Goal: Information Seeking & Learning: Learn about a topic

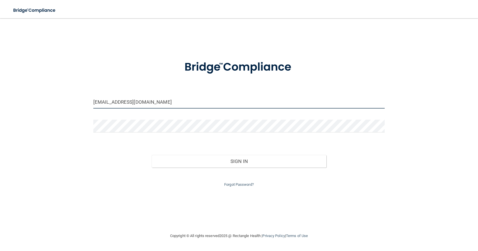
drag, startPoint x: 156, startPoint y: 102, endPoint x: 82, endPoint y: 100, distance: 73.5
click at [83, 101] on div "lskaz@nwi.net Invalid email/password. You don't have permission to access that …" at bounding box center [239, 125] width 456 height 203
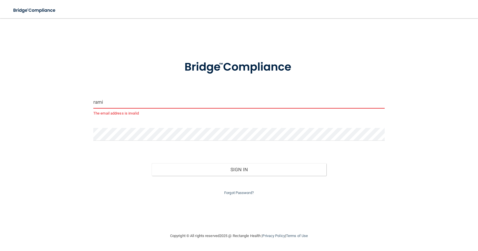
type input "[EMAIL_ADDRESS][DOMAIN_NAME]"
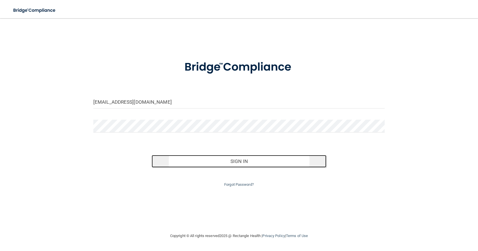
click at [274, 159] on button "Sign In" at bounding box center [239, 161] width 175 height 13
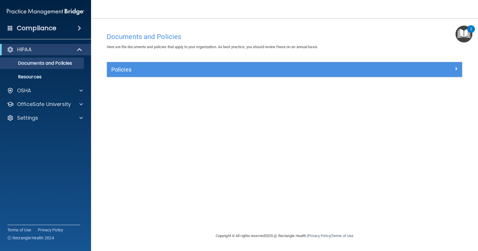
click at [466, 27] on img "Open Resource Center, 2 new notifications" at bounding box center [464, 34] width 17 height 17
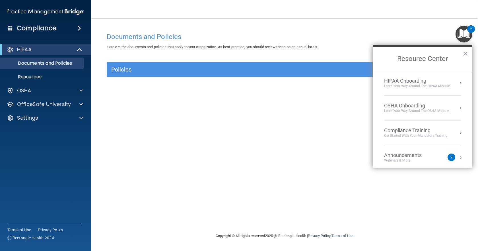
click at [436, 151] on li "Announcements Webinars & More 2" at bounding box center [422, 157] width 77 height 25
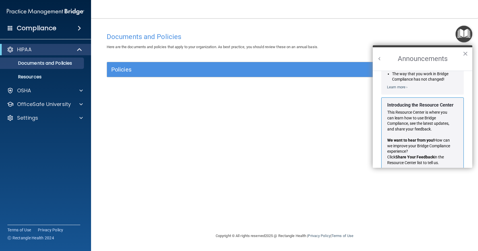
scroll to position [100, 0]
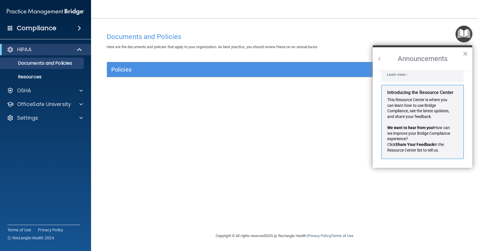
click at [468, 55] on h2 "Announcements" at bounding box center [423, 58] width 100 height 23
click at [467, 53] on button "×" at bounding box center [465, 53] width 5 height 9
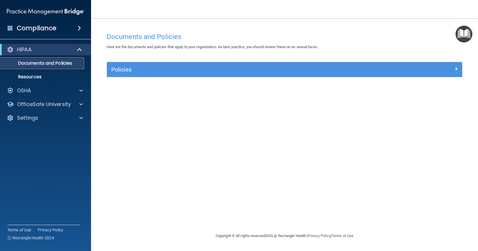
click at [35, 61] on p "Documents and Policies" at bounding box center [43, 63] width 78 height 6
click at [37, 88] on div "OSHA" at bounding box center [38, 90] width 71 height 7
click at [45, 61] on p "Documents and Policies" at bounding box center [43, 63] width 78 height 6
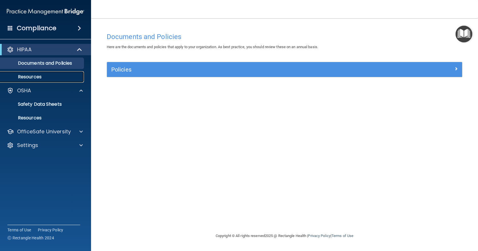
click at [46, 74] on p "Resources" at bounding box center [43, 77] width 78 height 6
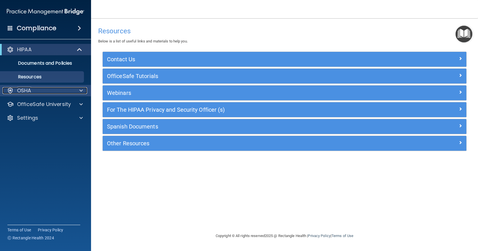
click at [23, 90] on p "OSHA" at bounding box center [24, 90] width 14 height 7
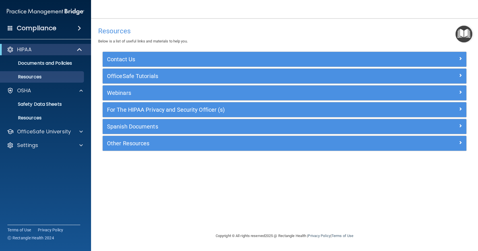
click at [46, 28] on h4 "Compliance" at bounding box center [37, 28] width 40 height 8
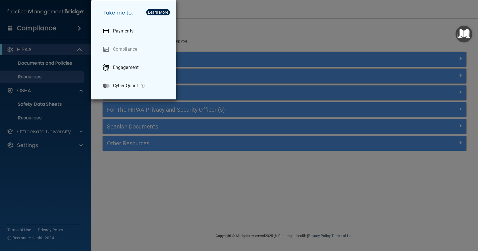
click at [48, 64] on div "Take me to: Payments Compliance Engagement Cyber Quant" at bounding box center [239, 125] width 478 height 251
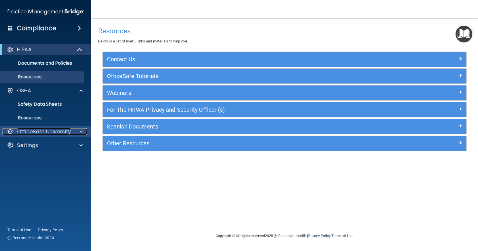
click at [33, 133] on p "OfficeSafe University" at bounding box center [44, 131] width 54 height 7
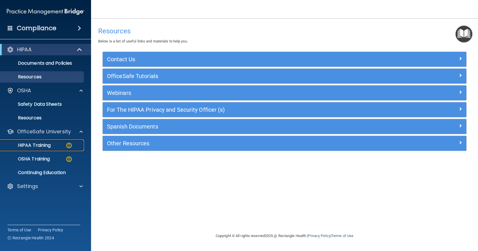
click at [69, 142] on img at bounding box center [68, 145] width 7 height 7
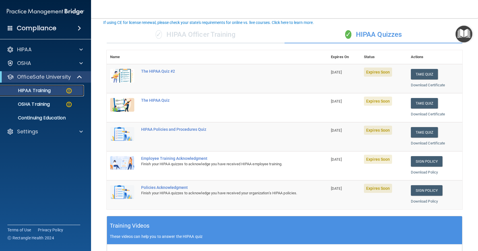
scroll to position [37, 0]
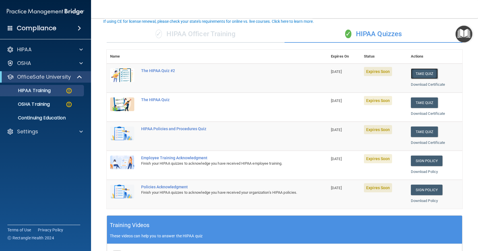
click at [420, 75] on button "Take Quiz" at bounding box center [424, 73] width 27 height 11
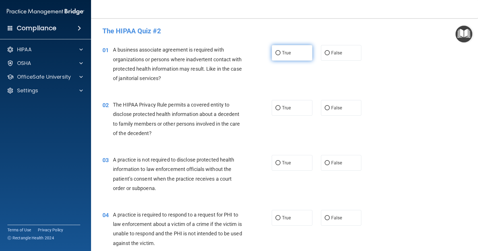
click at [278, 52] on input "True" at bounding box center [278, 53] width 5 height 4
radio input "true"
click at [277, 109] on input "True" at bounding box center [278, 108] width 5 height 4
radio input "true"
click at [327, 161] on input "False" at bounding box center [327, 163] width 5 height 4
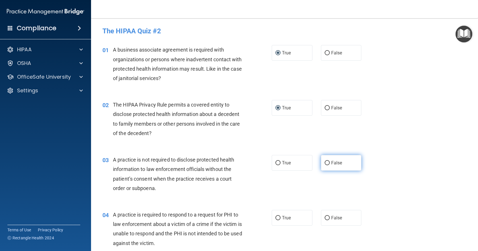
radio input "true"
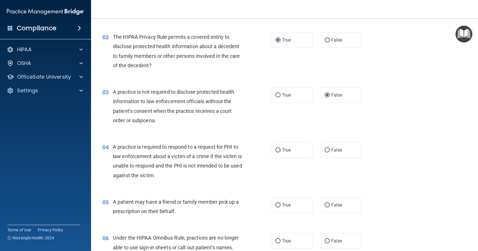
scroll to position [66, 0]
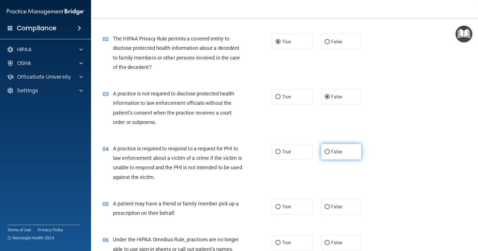
click at [326, 149] on label "False" at bounding box center [341, 152] width 41 height 16
click at [325, 154] on input "False" at bounding box center [327, 152] width 5 height 4
radio input "true"
click at [325, 206] on input "False" at bounding box center [327, 207] width 5 height 4
radio input "true"
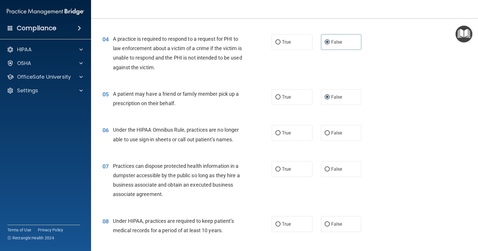
scroll to position [179, 0]
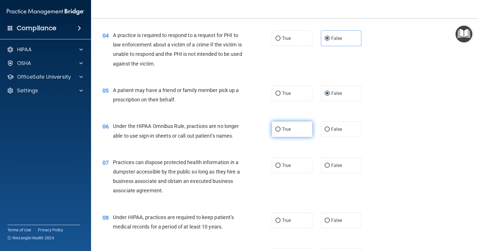
click at [276, 129] on input "True" at bounding box center [278, 129] width 5 height 4
radio input "true"
drag, startPoint x: 278, startPoint y: 165, endPoint x: 273, endPoint y: 186, distance: 21.6
click at [278, 165] on input "True" at bounding box center [278, 165] width 5 height 4
radio input "true"
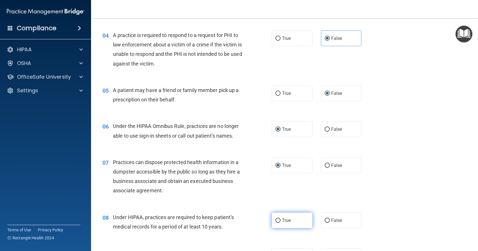
click at [276, 219] on input "True" at bounding box center [278, 220] width 5 height 4
radio input "true"
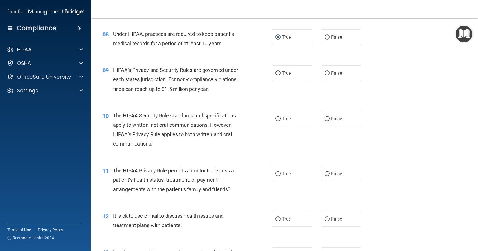
scroll to position [364, 0]
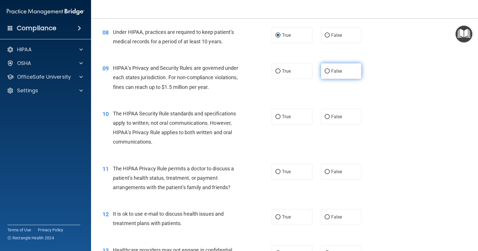
click at [325, 71] on input "False" at bounding box center [327, 71] width 5 height 4
radio input "true"
click at [327, 115] on input "False" at bounding box center [327, 117] width 5 height 4
radio input "true"
click at [278, 169] on label "True" at bounding box center [292, 172] width 41 height 16
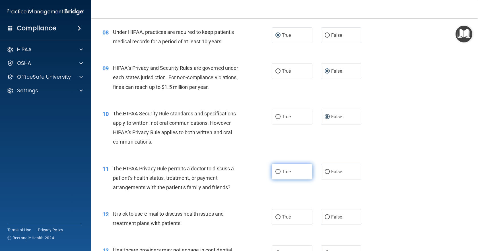
click at [278, 170] on input "True" at bounding box center [278, 172] width 5 height 4
radio input "true"
click at [276, 216] on input "True" at bounding box center [278, 217] width 5 height 4
radio input "true"
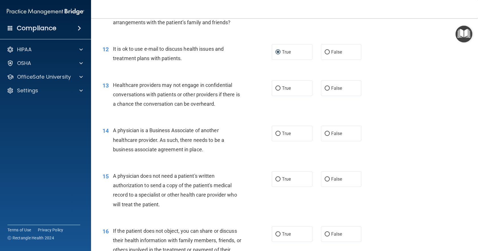
scroll to position [531, 0]
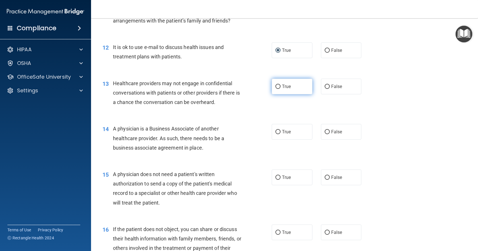
click at [276, 83] on label "True" at bounding box center [292, 87] width 41 height 16
click at [276, 85] on input "True" at bounding box center [278, 87] width 5 height 4
radio input "true"
click at [325, 131] on input "False" at bounding box center [327, 132] width 5 height 4
radio input "true"
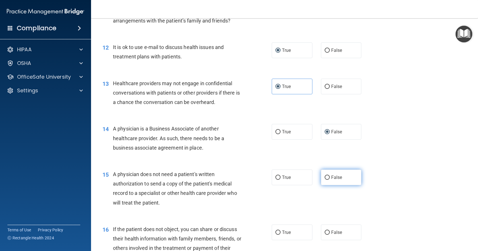
click at [323, 180] on label "False" at bounding box center [341, 177] width 41 height 16
click at [325, 180] on input "False" at bounding box center [327, 177] width 5 height 4
radio input "true"
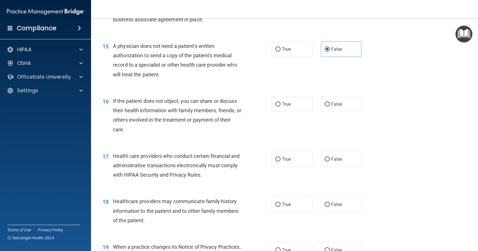
scroll to position [667, 0]
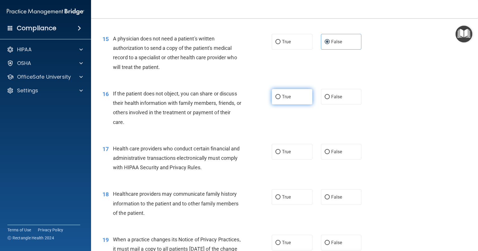
click at [277, 94] on label "True" at bounding box center [292, 97] width 41 height 16
click at [277, 95] on input "True" at bounding box center [278, 97] width 5 height 4
radio input "true"
click at [276, 151] on input "True" at bounding box center [278, 152] width 5 height 4
radio input "true"
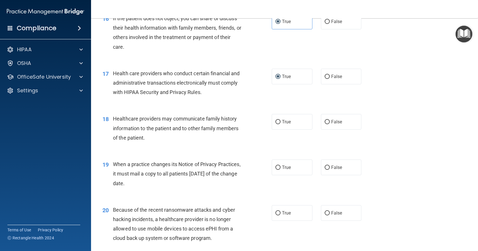
scroll to position [743, 0]
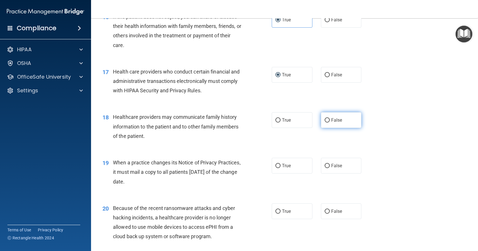
click at [321, 120] on label "False" at bounding box center [341, 120] width 41 height 16
click at [325, 120] on input "False" at bounding box center [327, 120] width 5 height 4
radio input "true"
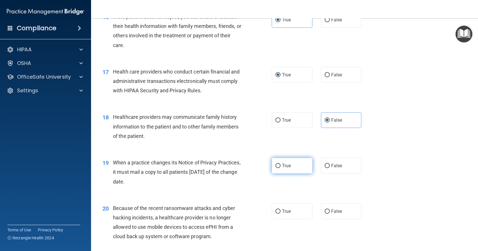
click at [278, 166] on input "True" at bounding box center [278, 166] width 5 height 4
radio input "true"
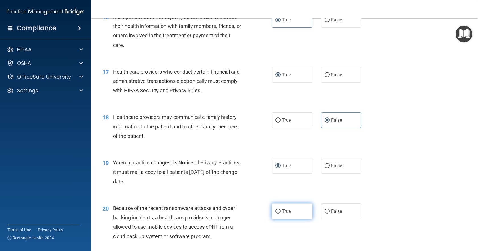
click at [276, 206] on label "True" at bounding box center [292, 211] width 41 height 16
click at [276, 209] on input "True" at bounding box center [278, 211] width 5 height 4
radio input "true"
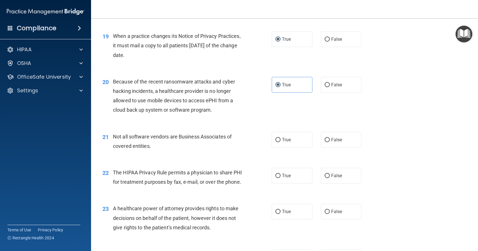
scroll to position [875, 0]
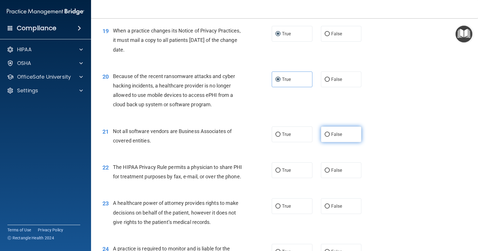
click at [327, 135] on label "False" at bounding box center [341, 134] width 41 height 16
click at [327, 135] on input "False" at bounding box center [327, 134] width 5 height 4
radio input "true"
click at [283, 169] on span "True" at bounding box center [286, 169] width 9 height 5
click at [281, 169] on input "True" at bounding box center [278, 170] width 5 height 4
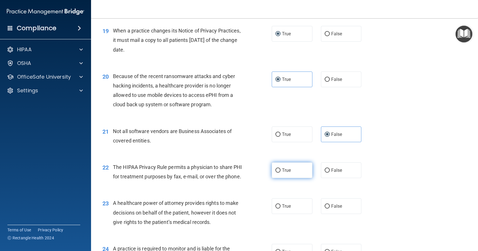
radio input "true"
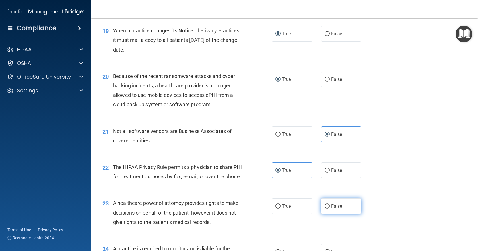
click at [331, 209] on span "False" at bounding box center [336, 205] width 11 height 5
click at [330, 208] on input "False" at bounding box center [327, 206] width 5 height 4
radio input "true"
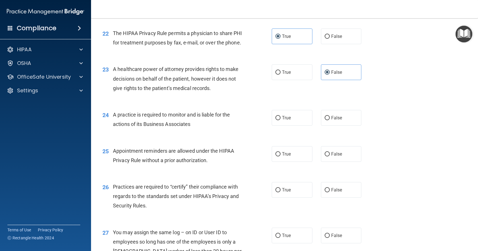
scroll to position [1011, 0]
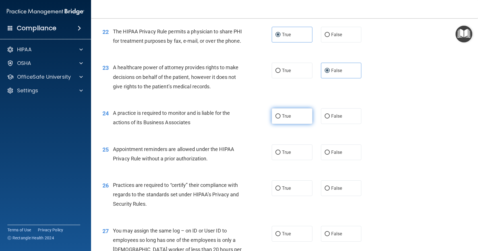
click at [272, 124] on label "True" at bounding box center [292, 116] width 41 height 16
click at [276, 118] on input "True" at bounding box center [278, 116] width 5 height 4
radio input "true"
click at [324, 160] on label "False" at bounding box center [341, 152] width 41 height 16
click at [325, 155] on input "False" at bounding box center [327, 152] width 5 height 4
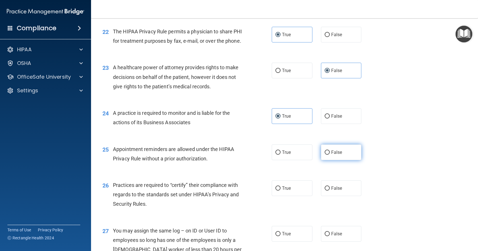
radio input "true"
click at [272, 196] on label "True" at bounding box center [292, 188] width 41 height 16
click at [276, 190] on input "True" at bounding box center [278, 188] width 5 height 4
radio input "true"
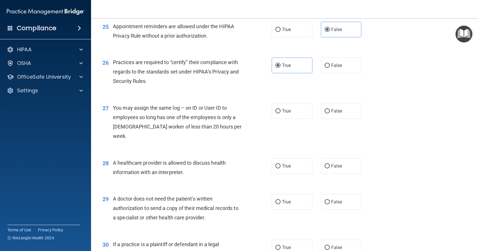
scroll to position [1139, 0]
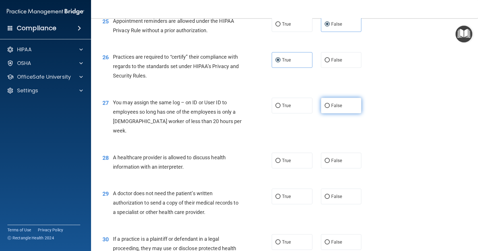
click at [326, 108] on input "False" at bounding box center [327, 106] width 5 height 4
radio input "true"
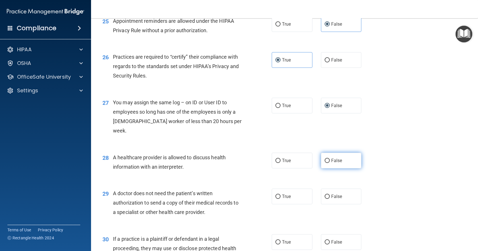
click at [325, 155] on label "False" at bounding box center [341, 161] width 41 height 16
click at [325, 159] on input "False" at bounding box center [327, 161] width 5 height 4
radio input "true"
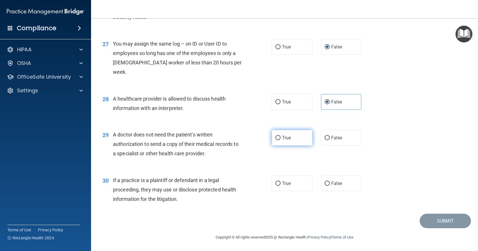
click at [276, 137] on input "True" at bounding box center [278, 138] width 5 height 4
radio input "true"
click at [333, 184] on span "False" at bounding box center [336, 183] width 11 height 5
click at [330, 184] on input "False" at bounding box center [327, 183] width 5 height 4
radio input "true"
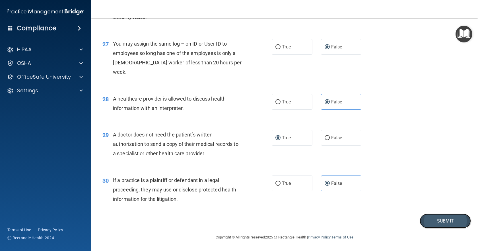
click at [429, 220] on button "Submit" at bounding box center [445, 221] width 51 height 15
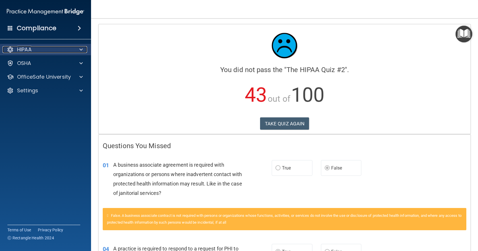
click at [28, 50] on p "HIPAA" at bounding box center [24, 49] width 15 height 7
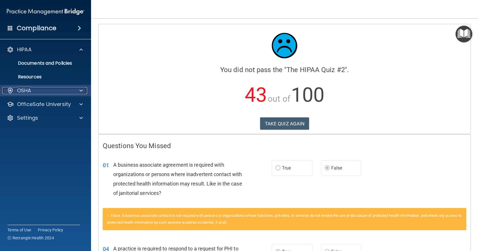
click at [82, 92] on span at bounding box center [80, 90] width 3 height 7
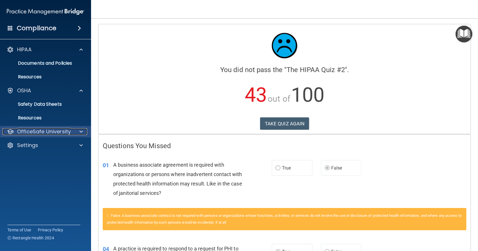
click at [77, 134] on div at bounding box center [80, 131] width 14 height 7
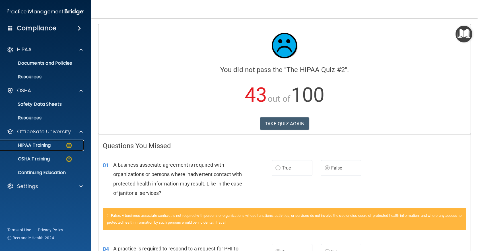
click at [67, 143] on img at bounding box center [68, 145] width 7 height 7
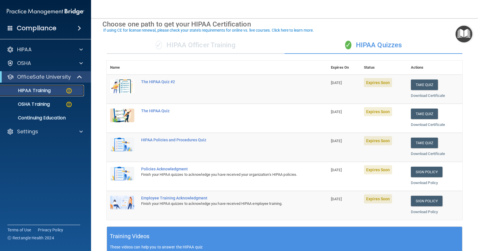
scroll to position [37, 0]
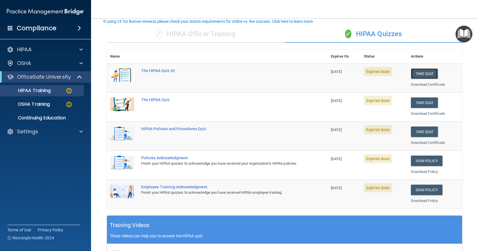
click at [428, 73] on button "Take Quiz" at bounding box center [424, 73] width 27 height 11
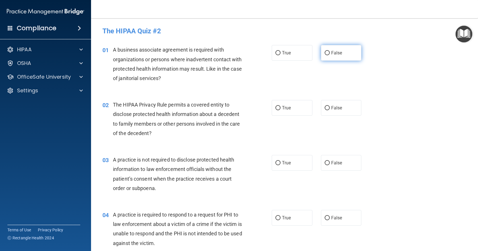
click at [325, 51] on input "False" at bounding box center [327, 53] width 5 height 4
radio input "true"
click at [279, 108] on label "True" at bounding box center [292, 108] width 41 height 16
click at [279, 108] on input "True" at bounding box center [278, 108] width 5 height 4
radio input "true"
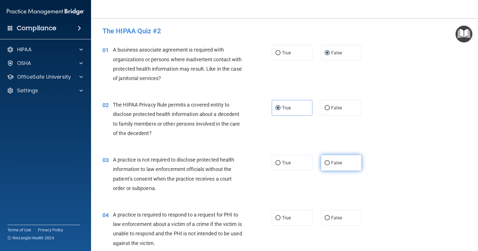
click at [325, 161] on input "False" at bounding box center [327, 163] width 5 height 4
radio input "true"
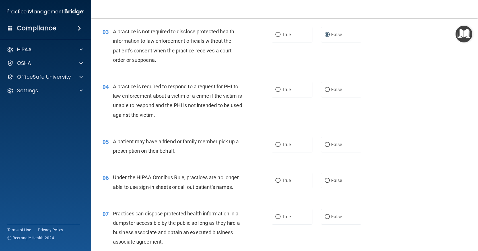
scroll to position [137, 0]
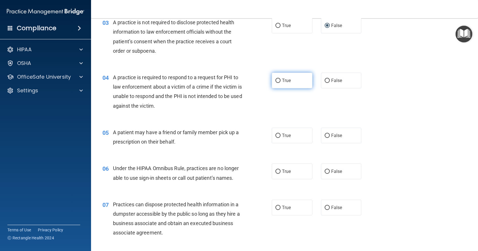
click at [277, 79] on input "True" at bounding box center [278, 81] width 5 height 4
radio input "true"
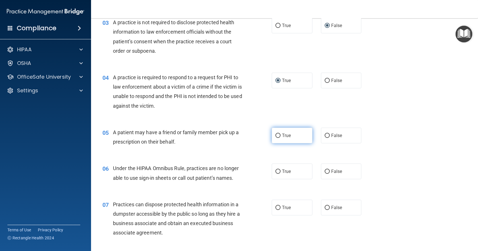
click at [279, 130] on label "True" at bounding box center [292, 136] width 41 height 16
click at [279, 134] on input "True" at bounding box center [278, 136] width 5 height 4
radio input "true"
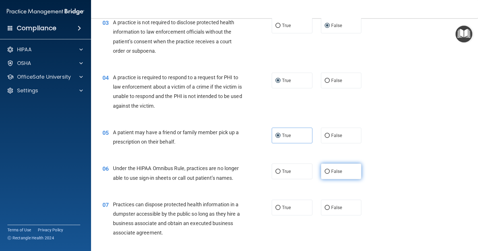
click at [328, 170] on label "False" at bounding box center [341, 171] width 41 height 16
click at [328, 170] on input "False" at bounding box center [327, 171] width 5 height 4
radio input "true"
click at [332, 200] on label "False" at bounding box center [341, 208] width 41 height 16
click at [330, 206] on input "False" at bounding box center [327, 208] width 5 height 4
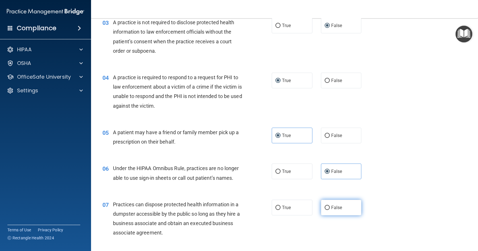
radio input "true"
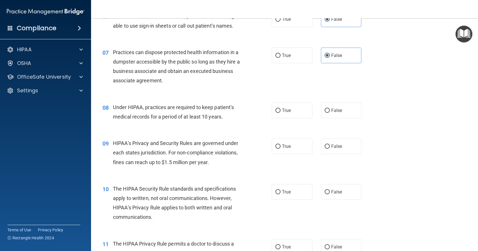
scroll to position [300, 0]
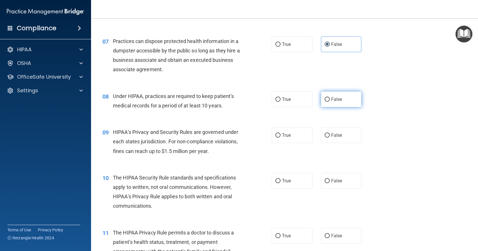
click at [333, 107] on label "False" at bounding box center [341, 99] width 41 height 16
click at [330, 102] on input "False" at bounding box center [327, 99] width 5 height 4
radio input "true"
click at [332, 134] on span "False" at bounding box center [336, 134] width 11 height 5
click at [330, 134] on input "False" at bounding box center [327, 135] width 5 height 4
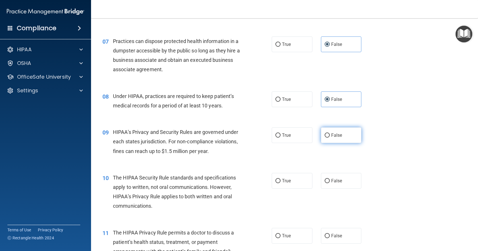
radio input "true"
click at [286, 181] on span "True" at bounding box center [286, 180] width 9 height 5
click at [281, 181] on input "True" at bounding box center [278, 181] width 5 height 4
radio input "true"
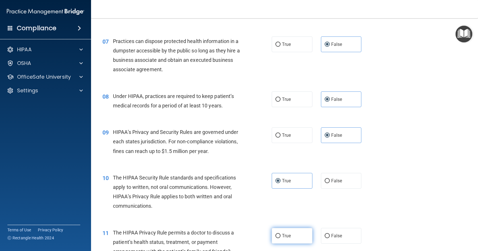
click at [278, 233] on label "True" at bounding box center [292, 236] width 41 height 16
click at [278, 234] on input "True" at bounding box center [278, 236] width 5 height 4
radio input "true"
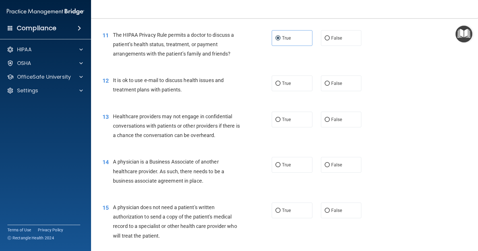
scroll to position [505, 0]
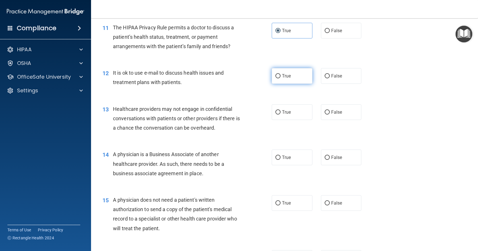
click at [289, 69] on label "True" at bounding box center [292, 76] width 41 height 16
click at [281, 74] on input "True" at bounding box center [278, 76] width 5 height 4
radio input "true"
drag, startPoint x: 321, startPoint y: 106, endPoint x: 330, endPoint y: 146, distance: 40.8
click at [322, 107] on label "False" at bounding box center [341, 112] width 41 height 16
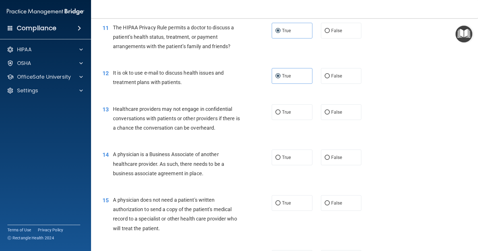
click at [325, 110] on input "False" at bounding box center [327, 112] width 5 height 4
radio input "true"
click at [328, 161] on label "False" at bounding box center [341, 157] width 41 height 16
click at [328, 160] on input "False" at bounding box center [327, 157] width 5 height 4
radio input "true"
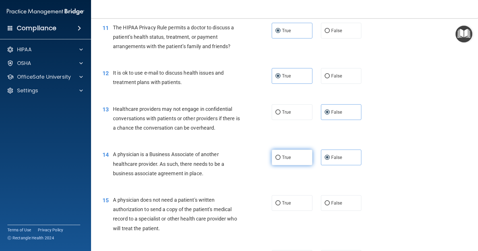
click at [286, 161] on label "True" at bounding box center [292, 157] width 41 height 16
click at [281, 160] on input "True" at bounding box center [278, 157] width 5 height 4
radio input "true"
radio input "false"
click at [282, 201] on span "True" at bounding box center [286, 202] width 9 height 5
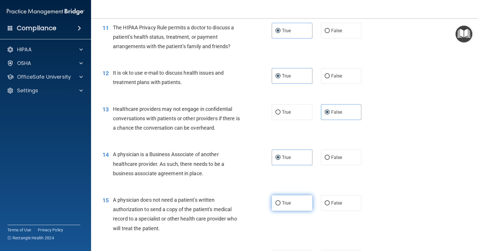
click at [281, 201] on input "True" at bounding box center [278, 203] width 5 height 4
radio input "true"
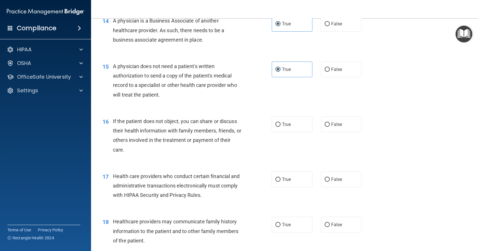
scroll to position [657, 0]
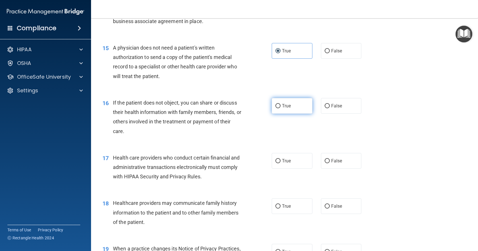
click at [292, 102] on label "True" at bounding box center [292, 106] width 41 height 16
click at [281, 104] on input "True" at bounding box center [278, 106] width 5 height 4
radio input "true"
click at [329, 163] on label "False" at bounding box center [341, 161] width 41 height 16
click at [329, 163] on input "False" at bounding box center [327, 161] width 5 height 4
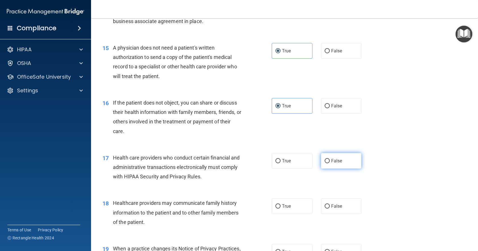
radio input "true"
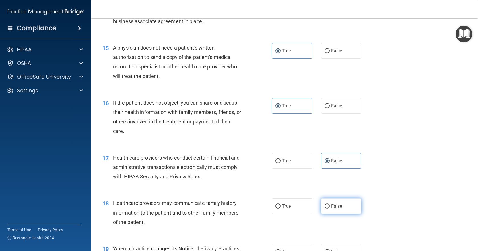
click at [331, 204] on span "False" at bounding box center [336, 205] width 11 height 5
click at [330, 204] on input "False" at bounding box center [327, 206] width 5 height 4
radio input "true"
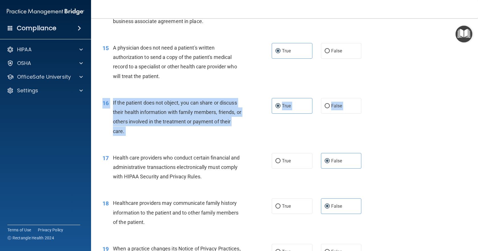
drag, startPoint x: 475, startPoint y: 141, endPoint x: 478, endPoint y: 161, distance: 20.5
click at [478, 161] on main "- The HIPAA Quiz #2 This quiz doesn’t expire until 08/27/2025. Are you sure you…" at bounding box center [284, 134] width 387 height 233
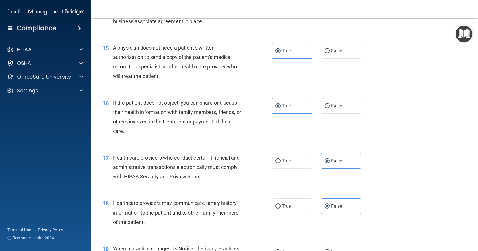
click at [450, 143] on div "16 If the patient does not object, you can share or discuss their health inform…" at bounding box center [284, 118] width 373 height 55
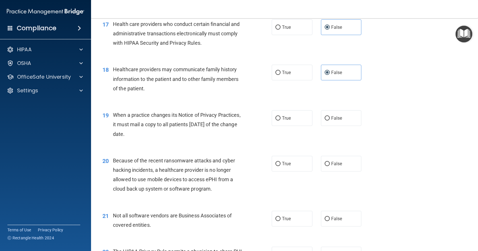
scroll to position [793, 0]
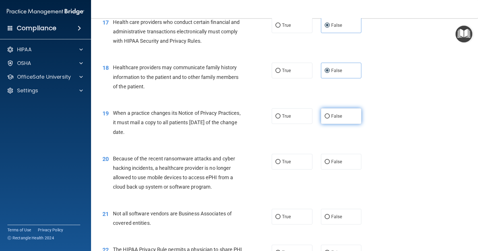
click at [354, 118] on label "False" at bounding box center [341, 116] width 41 height 16
click at [330, 118] on input "False" at bounding box center [327, 116] width 5 height 4
radio input "true"
click at [295, 164] on label "True" at bounding box center [292, 162] width 41 height 16
click at [281, 164] on input "True" at bounding box center [278, 162] width 5 height 4
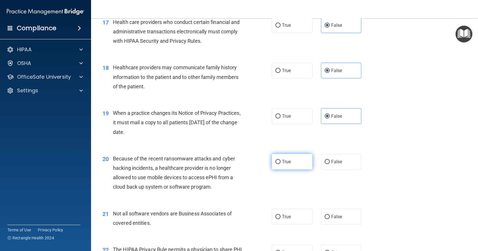
radio input "true"
click at [285, 205] on div "21 Not all software vendors are Business Associates of covered entities. True F…" at bounding box center [284, 220] width 373 height 36
drag, startPoint x: 286, startPoint y: 210, endPoint x: 300, endPoint y: 216, distance: 15.2
click at [286, 211] on label "True" at bounding box center [292, 217] width 41 height 16
click at [281, 215] on input "True" at bounding box center [278, 217] width 5 height 4
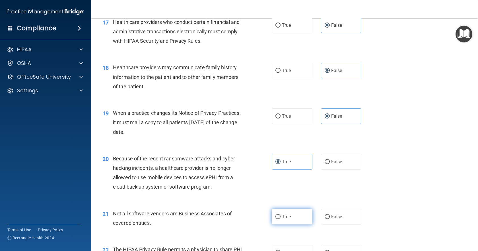
radio input "true"
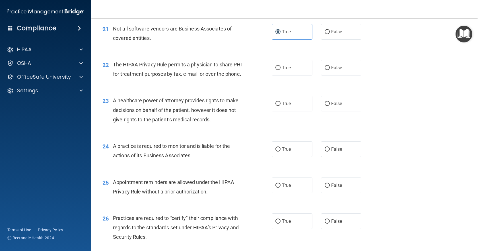
scroll to position [981, 0]
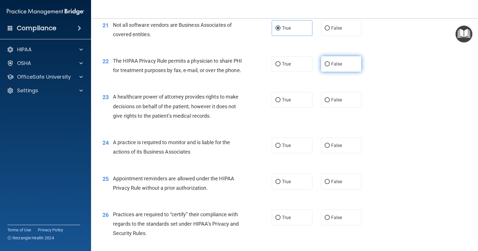
click at [337, 69] on label "False" at bounding box center [341, 64] width 41 height 16
click at [330, 66] on input "False" at bounding box center [327, 64] width 5 height 4
radio input "true"
click at [337, 103] on label "False" at bounding box center [341, 100] width 41 height 16
click at [330, 102] on input "False" at bounding box center [327, 100] width 5 height 4
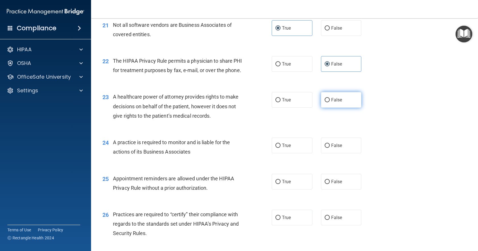
radio input "true"
click at [278, 148] on input "True" at bounding box center [278, 146] width 5 height 4
radio input "true"
click at [327, 199] on div "25 Appointment reminders are allowed under the HIPAA Privacy Rule without a pri…" at bounding box center [284, 185] width 373 height 36
click at [328, 189] on label "False" at bounding box center [341, 182] width 41 height 16
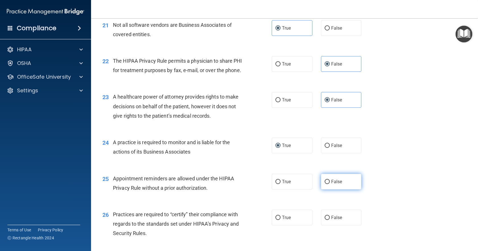
click at [328, 184] on input "False" at bounding box center [327, 182] width 5 height 4
radio input "true"
click at [330, 217] on div "26 Practices are required to “certify” their compliance with regards to the sta…" at bounding box center [284, 225] width 373 height 46
drag, startPoint x: 331, startPoint y: 222, endPoint x: 333, endPoint y: 225, distance: 3.4
click at [331, 223] on label "False" at bounding box center [341, 218] width 41 height 16
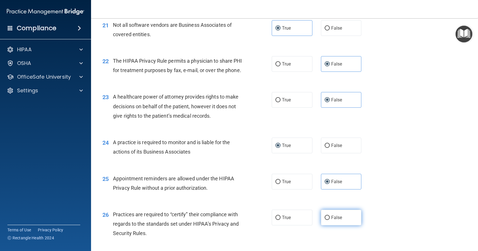
click at [330, 220] on input "False" at bounding box center [327, 218] width 5 height 4
radio input "true"
drag, startPoint x: 474, startPoint y: 189, endPoint x: 478, endPoint y: 203, distance: 14.0
click at [478, 203] on main "- The HIPAA Quiz #2 This quiz doesn’t expire until 08/27/2025. Are you sure you…" at bounding box center [284, 134] width 387 height 233
drag, startPoint x: 474, startPoint y: 186, endPoint x: 475, endPoint y: 198, distance: 12.3
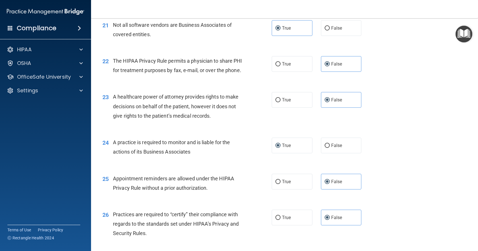
click at [475, 198] on main "- The HIPAA Quiz #2 This quiz doesn’t expire until 08/27/2025. Are you sure you…" at bounding box center [284, 134] width 387 height 233
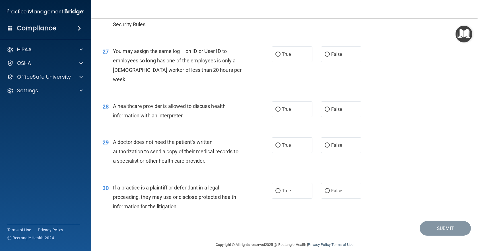
scroll to position [1198, 0]
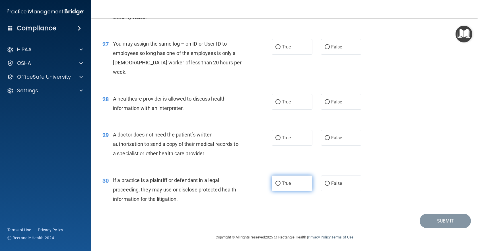
click at [287, 180] on label "True" at bounding box center [292, 183] width 41 height 16
click at [281, 181] on input "True" at bounding box center [278, 183] width 5 height 4
radio input "true"
drag, startPoint x: 290, startPoint y: 142, endPoint x: 294, endPoint y: 108, distance: 33.6
click at [290, 141] on label "True" at bounding box center [292, 138] width 41 height 16
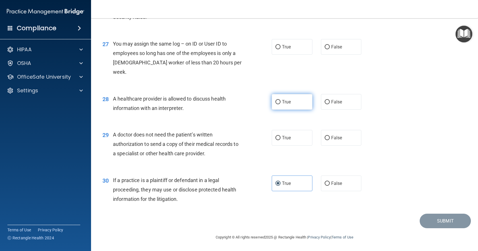
click at [281, 140] on input "True" at bounding box center [278, 138] width 5 height 4
radio input "true"
click at [293, 104] on label "True" at bounding box center [292, 102] width 41 height 16
click at [281, 104] on input "True" at bounding box center [278, 102] width 5 height 4
radio input "true"
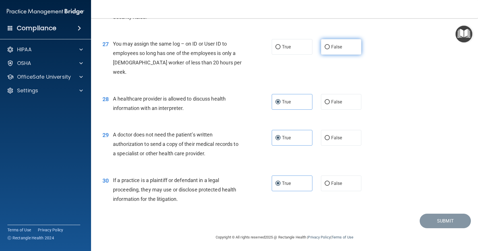
click at [343, 55] on label "False" at bounding box center [341, 47] width 41 height 16
click at [330, 49] on input "False" at bounding box center [327, 47] width 5 height 4
radio input "true"
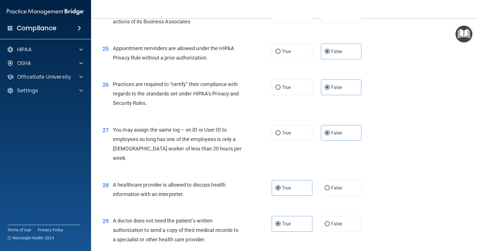
scroll to position [1110, 0]
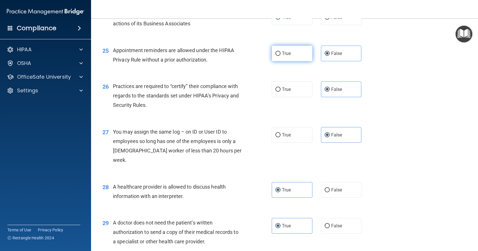
click at [279, 61] on label "True" at bounding box center [292, 54] width 41 height 16
click at [279, 56] on input "True" at bounding box center [278, 54] width 5 height 4
radio input "true"
radio input "false"
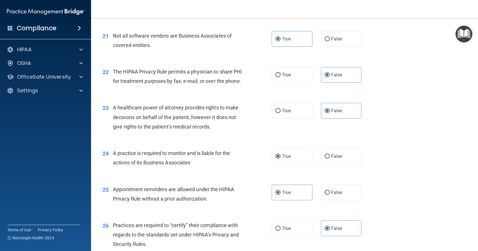
scroll to position [974, 0]
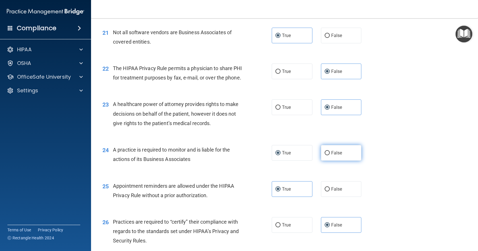
click at [327, 155] on input "False" at bounding box center [327, 153] width 5 height 4
radio input "true"
radio input "false"
click at [280, 72] on label "True" at bounding box center [292, 71] width 41 height 16
click at [280, 72] on input "True" at bounding box center [278, 71] width 5 height 4
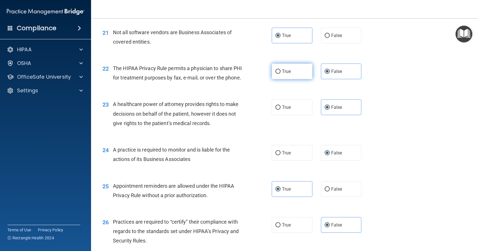
radio input "true"
radio input "false"
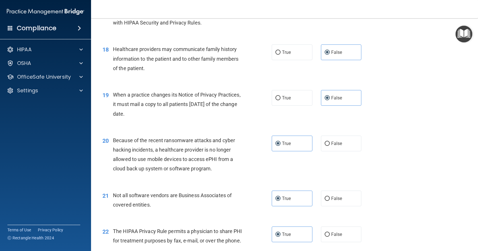
scroll to position [802, 0]
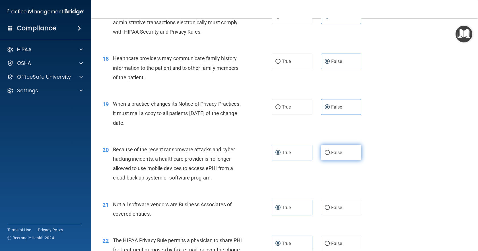
click at [328, 154] on label "False" at bounding box center [341, 153] width 41 height 16
click at [328, 154] on input "False" at bounding box center [327, 153] width 5 height 4
radio input "true"
radio input "false"
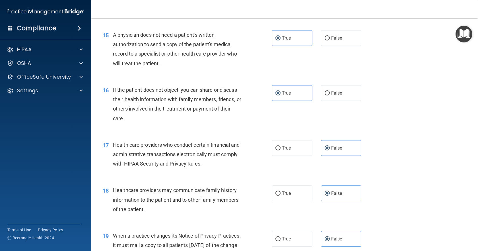
scroll to position [668, 0]
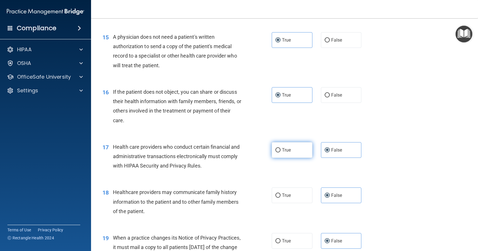
click at [293, 150] on label "True" at bounding box center [292, 150] width 41 height 16
click at [281, 150] on input "True" at bounding box center [278, 150] width 5 height 4
radio input "true"
radio input "false"
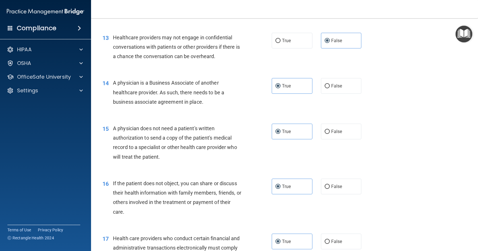
scroll to position [573, 0]
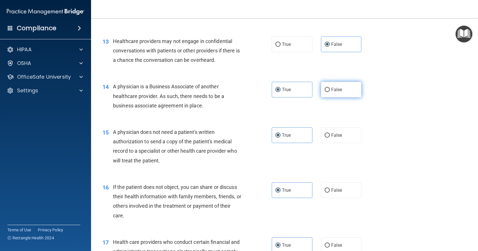
click at [331, 85] on label "False" at bounding box center [341, 90] width 41 height 16
click at [330, 88] on input "False" at bounding box center [327, 90] width 5 height 4
radio input "true"
radio input "false"
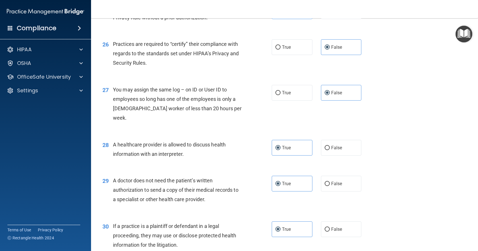
scroll to position [1198, 0]
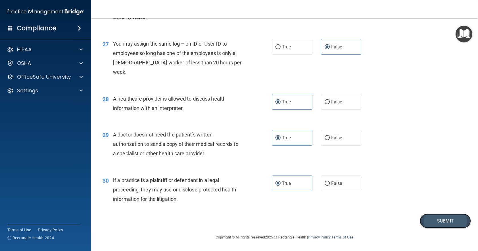
click at [434, 217] on button "Submit" at bounding box center [445, 221] width 51 height 15
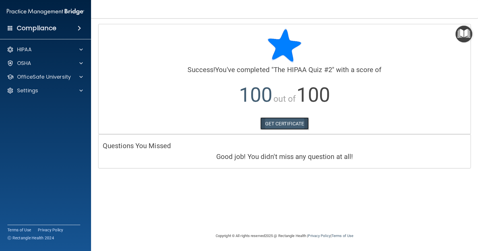
click at [271, 124] on link "GET CERTIFICATE" at bounding box center [285, 123] width 49 height 13
drag, startPoint x: 69, startPoint y: 47, endPoint x: 72, endPoint y: 49, distance: 3.2
click at [69, 47] on div "HIPAA" at bounding box center [38, 49] width 71 height 7
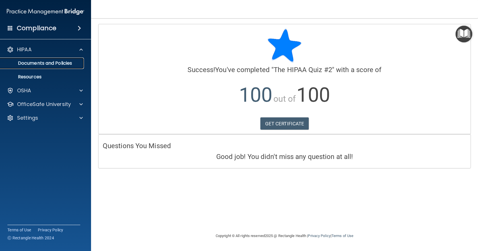
click at [43, 60] on p "Documents and Policies" at bounding box center [43, 63] width 78 height 6
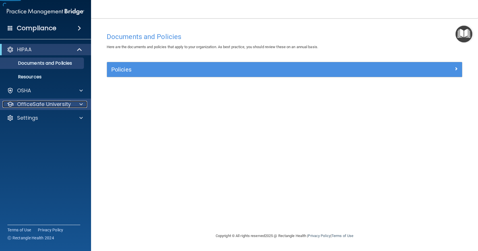
click at [43, 103] on p "OfficeSafe University" at bounding box center [44, 104] width 54 height 7
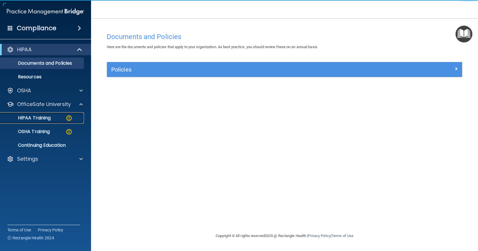
click at [65, 115] on link "HIPAA Training" at bounding box center [39, 117] width 90 height 11
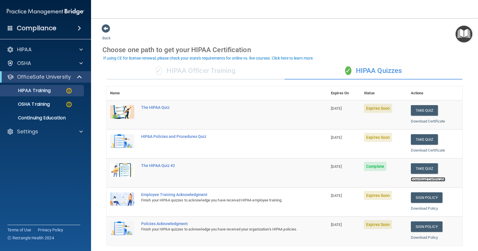
click at [428, 180] on link "Download Certificate" at bounding box center [428, 179] width 34 height 4
click at [425, 108] on button "Take Quiz" at bounding box center [424, 110] width 27 height 11
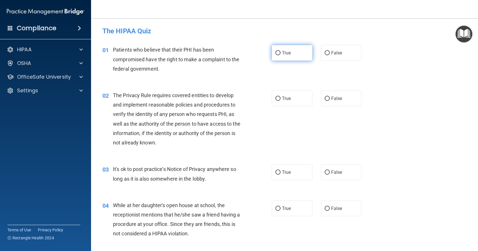
click at [276, 54] on input "True" at bounding box center [278, 53] width 5 height 4
radio input "true"
drag, startPoint x: 278, startPoint y: 93, endPoint x: 287, endPoint y: 105, distance: 14.2
click at [279, 95] on label "True" at bounding box center [292, 99] width 41 height 16
click at [279, 97] on input "True" at bounding box center [278, 99] width 5 height 4
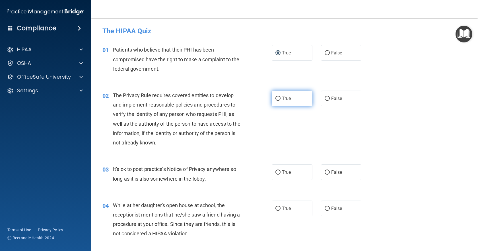
radio input "true"
click at [345, 175] on label "False" at bounding box center [341, 172] width 41 height 16
click at [330, 175] on input "False" at bounding box center [327, 172] width 5 height 4
radio input "true"
click at [340, 203] on label "False" at bounding box center [341, 208] width 41 height 16
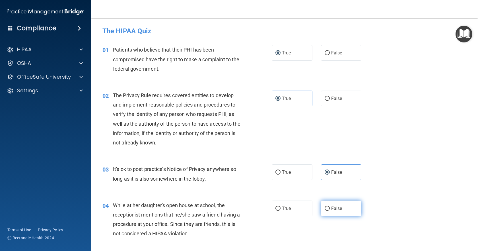
click at [330, 206] on input "False" at bounding box center [327, 208] width 5 height 4
radio input "true"
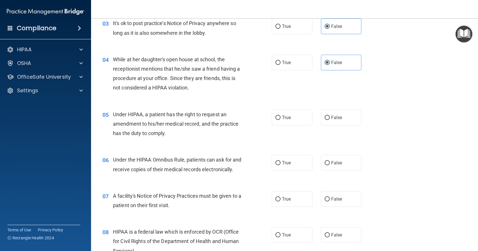
scroll to position [153, 0]
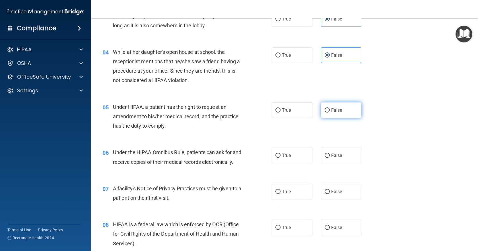
drag, startPoint x: 337, startPoint y: 107, endPoint x: 335, endPoint y: 110, distance: 4.3
click at [337, 107] on label "False" at bounding box center [341, 110] width 41 height 16
click at [330, 108] on input "False" at bounding box center [327, 110] width 5 height 4
radio input "true"
click at [280, 151] on label "True" at bounding box center [292, 155] width 41 height 16
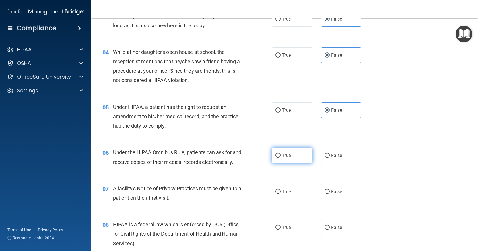
click at [280, 153] on input "True" at bounding box center [278, 155] width 5 height 4
radio input "true"
click at [282, 194] on span "True" at bounding box center [286, 191] width 9 height 5
click at [281, 194] on input "True" at bounding box center [278, 192] width 5 height 4
radio input "true"
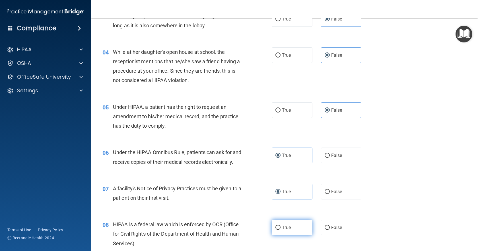
click at [277, 230] on input "True" at bounding box center [278, 228] width 5 height 4
radio input "true"
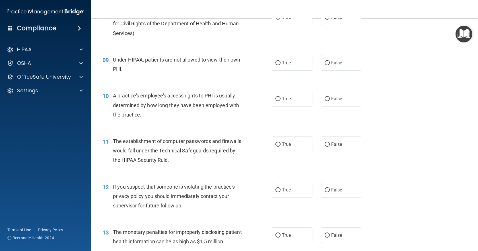
scroll to position [365, 0]
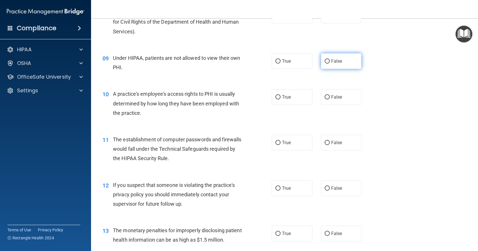
click at [339, 69] on label "False" at bounding box center [341, 61] width 41 height 16
click at [330, 63] on input "False" at bounding box center [327, 61] width 5 height 4
radio input "true"
click at [333, 105] on label "False" at bounding box center [341, 97] width 41 height 16
click at [330, 99] on input "False" at bounding box center [327, 97] width 5 height 4
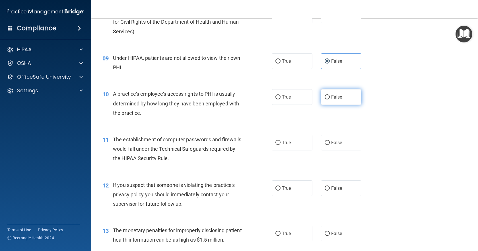
radio input "true"
click at [283, 150] on label "True" at bounding box center [292, 143] width 41 height 16
click at [281, 145] on input "True" at bounding box center [278, 143] width 5 height 4
radio input "true"
drag, startPoint x: 273, startPoint y: 194, endPoint x: 275, endPoint y: 220, distance: 25.4
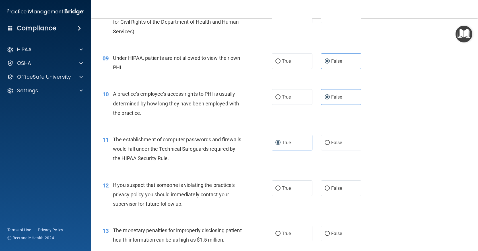
click at [273, 196] on label "True" at bounding box center [292, 188] width 41 height 16
click at [276, 190] on input "True" at bounding box center [278, 188] width 5 height 4
radio input "true"
click at [277, 236] on input "True" at bounding box center [278, 233] width 5 height 4
radio input "true"
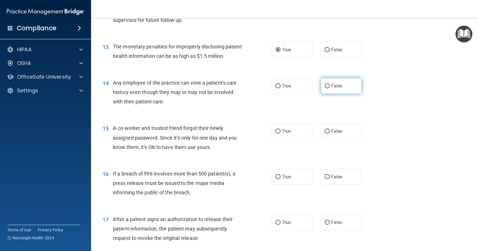
scroll to position [547, 0]
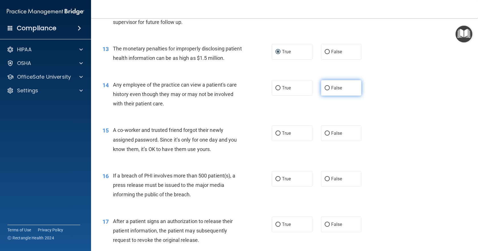
drag, startPoint x: 331, startPoint y: 99, endPoint x: 332, endPoint y: 105, distance: 6.1
click at [331, 96] on label "False" at bounding box center [341, 88] width 41 height 16
click at [330, 90] on input "False" at bounding box center [327, 88] width 5 height 4
radio input "true"
click at [333, 136] on span "False" at bounding box center [336, 132] width 11 height 5
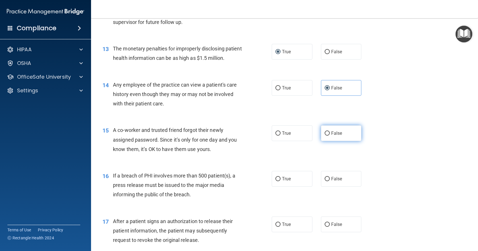
click at [330, 136] on input "False" at bounding box center [327, 133] width 5 height 4
radio input "true"
click at [275, 202] on div "16 If a breach of PHI involves more than 500 patient(s), a press release must b…" at bounding box center [187, 186] width 186 height 31
click at [279, 186] on label "True" at bounding box center [292, 179] width 41 height 16
click at [279, 181] on input "True" at bounding box center [278, 179] width 5 height 4
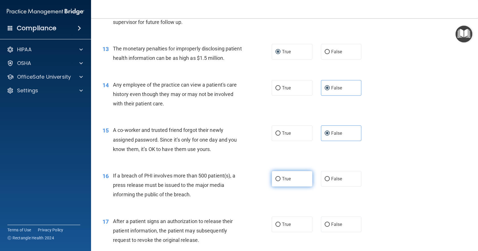
radio input "true"
click at [280, 232] on label "True" at bounding box center [292, 224] width 41 height 16
click at [280, 227] on input "True" at bounding box center [278, 224] width 5 height 4
radio input "true"
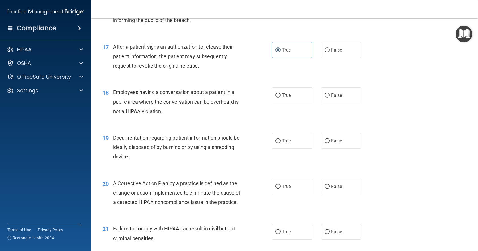
scroll to position [723, 0]
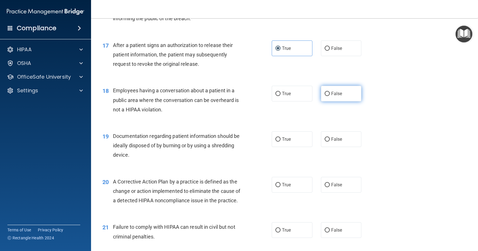
click at [331, 96] on span "False" at bounding box center [336, 93] width 11 height 5
click at [329, 96] on input "False" at bounding box center [327, 94] width 5 height 4
radio input "true"
drag, startPoint x: 284, startPoint y: 159, endPoint x: 278, endPoint y: 161, distance: 5.9
click at [283, 142] on span "True" at bounding box center [286, 138] width 9 height 5
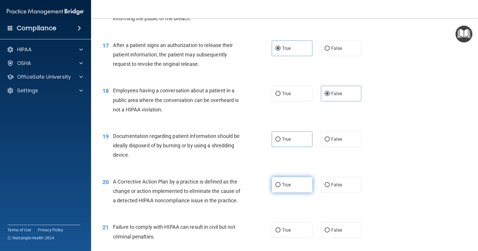
click at [272, 192] on label "True" at bounding box center [292, 185] width 41 height 16
click at [276, 187] on input "True" at bounding box center [278, 185] width 5 height 4
radio input "true"
click at [288, 147] on label "True" at bounding box center [292, 139] width 41 height 16
click at [281, 142] on input "True" at bounding box center [278, 139] width 5 height 4
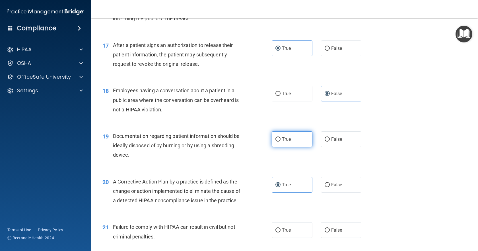
radio input "true"
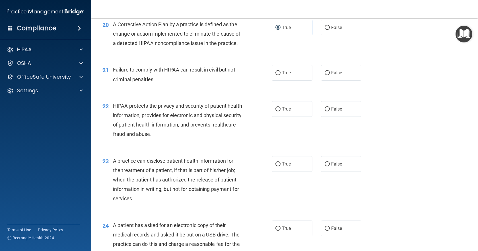
scroll to position [878, 0]
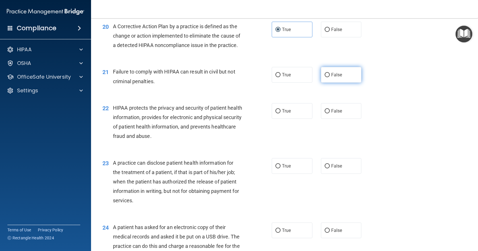
click at [331, 77] on span "False" at bounding box center [336, 74] width 11 height 5
click at [330, 77] on input "False" at bounding box center [327, 75] width 5 height 4
radio input "true"
click at [280, 119] on label "True" at bounding box center [292, 111] width 41 height 16
click at [280, 113] on input "True" at bounding box center [278, 111] width 5 height 4
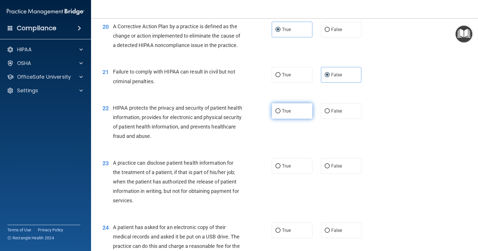
radio input "true"
click at [328, 174] on label "False" at bounding box center [341, 166] width 41 height 16
click at [328, 168] on input "False" at bounding box center [327, 166] width 5 height 4
radio input "true"
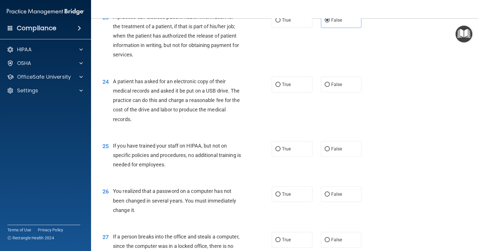
scroll to position [1018, 0]
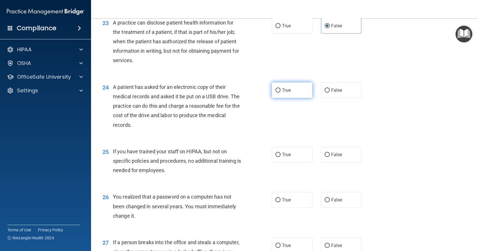
click at [292, 98] on label "True" at bounding box center [292, 90] width 41 height 16
click at [281, 93] on input "True" at bounding box center [278, 90] width 5 height 4
radio input "true"
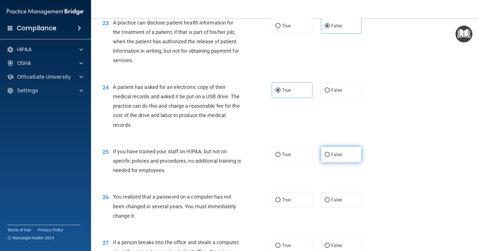
click at [331, 157] on span "False" at bounding box center [336, 154] width 11 height 5
click at [329, 157] on input "False" at bounding box center [327, 155] width 5 height 4
radio input "true"
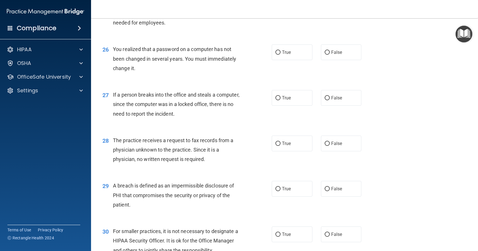
scroll to position [1177, 0]
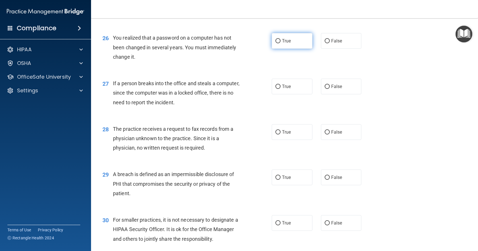
click at [277, 43] on input "True" at bounding box center [278, 41] width 5 height 4
radio input "true"
click at [341, 94] on label "False" at bounding box center [341, 87] width 41 height 16
click at [330, 89] on input "False" at bounding box center [327, 87] width 5 height 4
radio input "true"
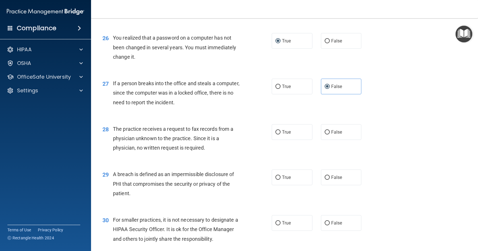
drag, startPoint x: 337, startPoint y: 169, endPoint x: 333, endPoint y: 161, distance: 9.6
click at [337, 163] on div "28 The practice receives a request to fax records from a physician unknown to t…" at bounding box center [284, 140] width 373 height 46
click at [333, 135] on span "False" at bounding box center [336, 131] width 11 height 5
click at [330, 134] on input "False" at bounding box center [327, 132] width 5 height 4
radio input "true"
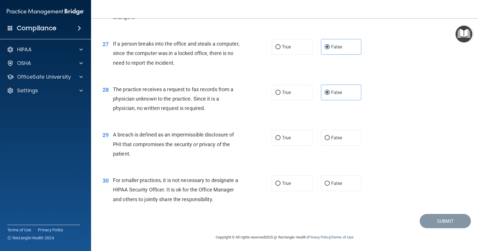
scroll to position [1245, 0]
drag, startPoint x: 276, startPoint y: 137, endPoint x: 293, endPoint y: 146, distance: 19.5
click at [276, 137] on input "True" at bounding box center [278, 138] width 5 height 4
radio input "true"
click at [334, 185] on span "False" at bounding box center [336, 183] width 11 height 5
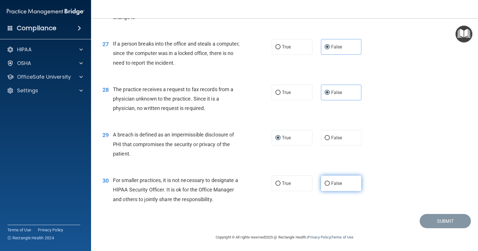
click at [330, 185] on input "False" at bounding box center [327, 183] width 5 height 4
radio input "true"
click at [433, 221] on button "Submit" at bounding box center [445, 221] width 51 height 15
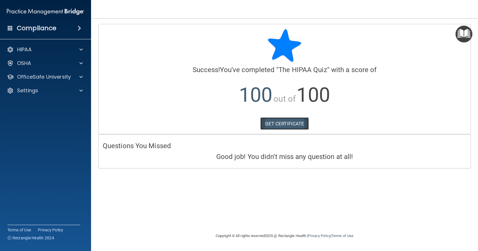
click at [286, 124] on link "GET CERTIFICATE" at bounding box center [285, 123] width 49 height 13
click at [85, 46] on div "HIPAA" at bounding box center [45, 49] width 91 height 11
click at [79, 48] on div at bounding box center [80, 49] width 14 height 7
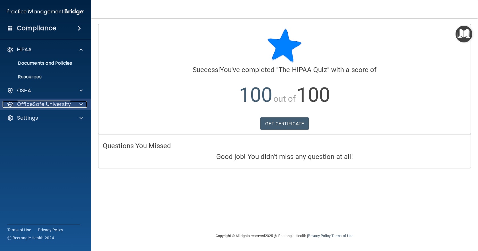
click at [71, 104] on div "OfficeSafe University" at bounding box center [38, 104] width 71 height 7
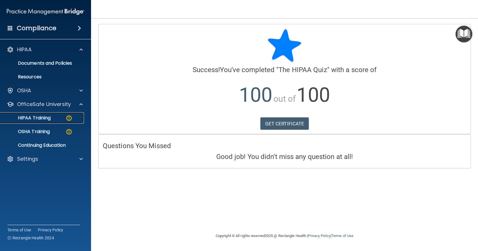
click at [64, 116] on div "HIPAA Training" at bounding box center [43, 118] width 78 height 6
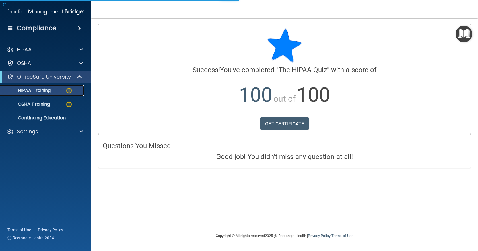
click at [63, 93] on div "HIPAA Training" at bounding box center [43, 91] width 78 height 6
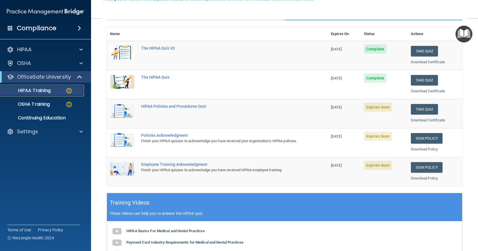
scroll to position [60, 0]
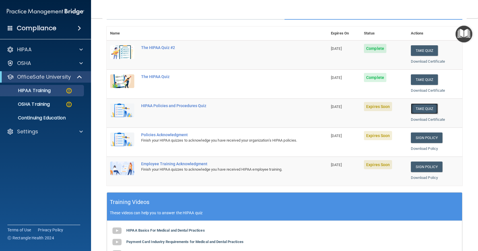
click at [427, 110] on button "Take Quiz" at bounding box center [424, 108] width 27 height 11
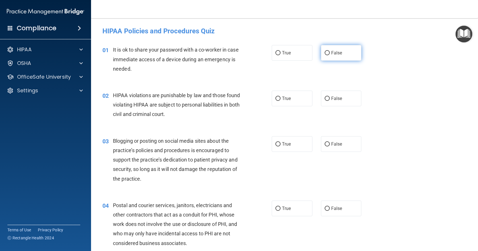
click at [331, 54] on span "False" at bounding box center [336, 52] width 11 height 5
click at [330, 54] on input "False" at bounding box center [327, 53] width 5 height 4
radio input "true"
click at [292, 95] on label "True" at bounding box center [292, 99] width 41 height 16
click at [281, 97] on input "True" at bounding box center [278, 99] width 5 height 4
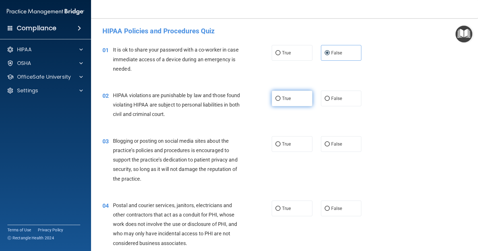
radio input "true"
click at [331, 146] on span "False" at bounding box center [336, 143] width 11 height 5
click at [329, 146] on input "False" at bounding box center [327, 144] width 5 height 4
radio input "true"
click at [287, 205] on label "True" at bounding box center [292, 208] width 41 height 16
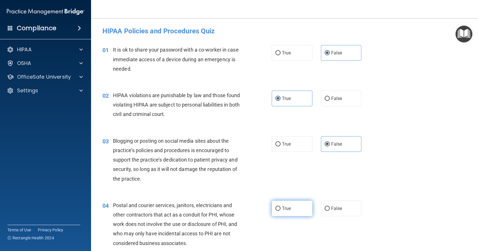
click at [281, 206] on input "True" at bounding box center [278, 208] width 5 height 4
radio input "true"
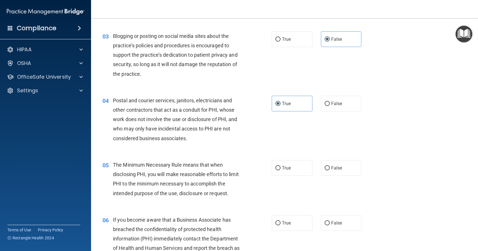
scroll to position [146, 0]
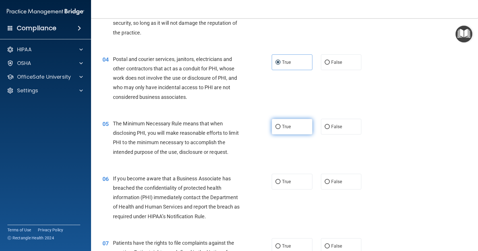
click at [289, 133] on label "True" at bounding box center [292, 127] width 41 height 16
click at [281, 129] on input "True" at bounding box center [278, 127] width 5 height 4
radio input "true"
click at [336, 186] on label "False" at bounding box center [341, 182] width 41 height 16
click at [330, 184] on input "False" at bounding box center [327, 182] width 5 height 4
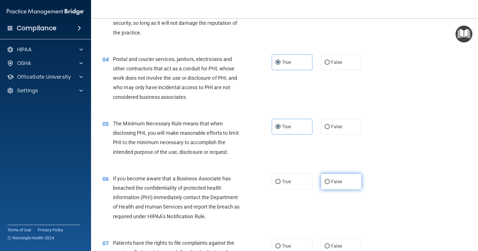
radio input "true"
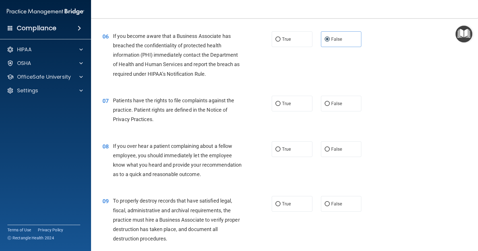
scroll to position [292, 0]
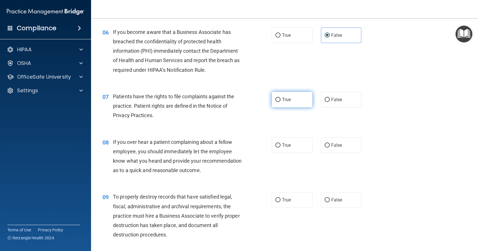
click at [286, 97] on label "True" at bounding box center [292, 100] width 41 height 16
click at [281, 98] on input "True" at bounding box center [278, 100] width 5 height 4
radio input "true"
click at [341, 141] on label "False" at bounding box center [341, 145] width 41 height 16
click at [330, 143] on input "False" at bounding box center [327, 145] width 5 height 4
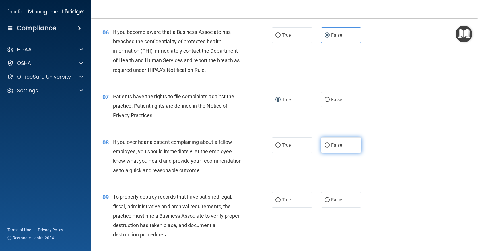
radio input "true"
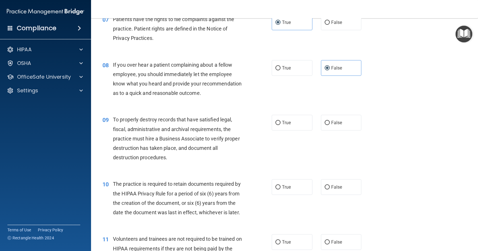
scroll to position [372, 0]
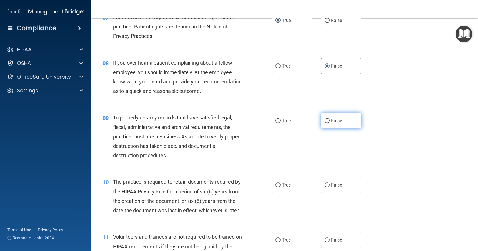
click at [341, 128] on label "False" at bounding box center [341, 121] width 41 height 16
click at [330, 123] on input "False" at bounding box center [327, 121] width 5 height 4
radio input "true"
click at [294, 191] on label "True" at bounding box center [292, 185] width 41 height 16
click at [281, 187] on input "True" at bounding box center [278, 185] width 5 height 4
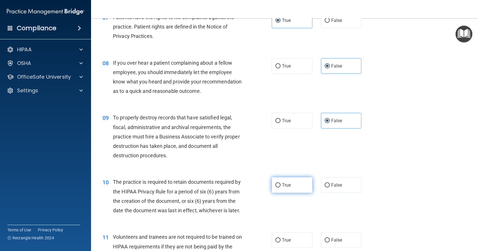
radio input "true"
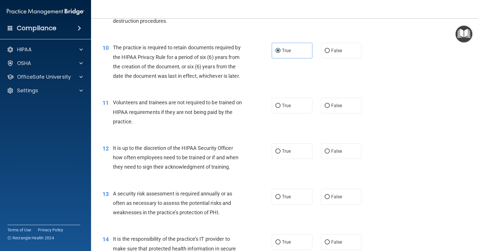
scroll to position [516, 0]
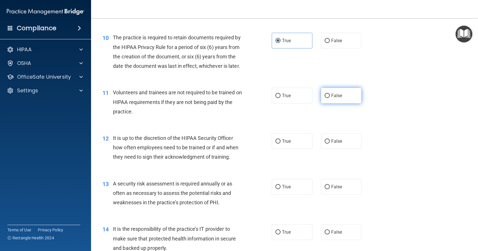
click at [334, 98] on span "False" at bounding box center [336, 95] width 11 height 5
click at [330, 98] on input "False" at bounding box center [327, 96] width 5 height 4
radio input "true"
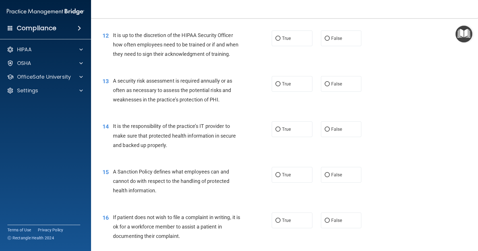
scroll to position [629, 0]
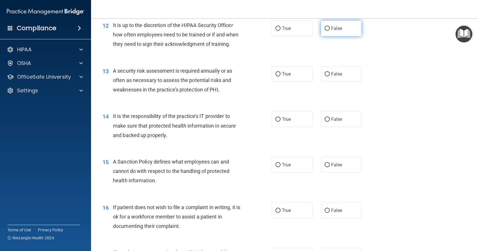
click at [336, 31] on span "False" at bounding box center [336, 28] width 11 height 5
click at [330, 31] on input "False" at bounding box center [327, 28] width 5 height 4
radio input "true"
click at [284, 77] on span "True" at bounding box center [286, 73] width 9 height 5
click at [281, 76] on input "True" at bounding box center [278, 74] width 5 height 4
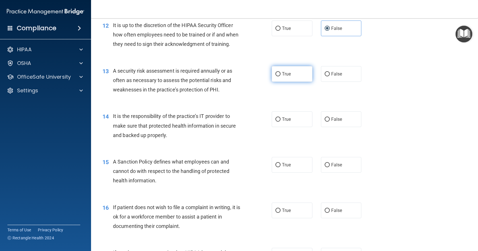
radio input "true"
click at [331, 122] on span "False" at bounding box center [336, 118] width 11 height 5
click at [329, 122] on input "False" at bounding box center [327, 119] width 5 height 4
radio input "true"
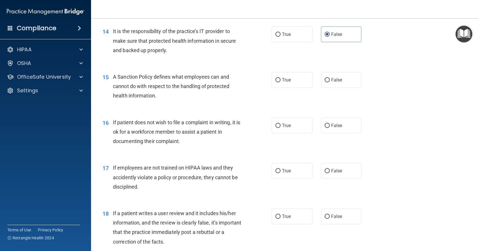
scroll to position [692, 0]
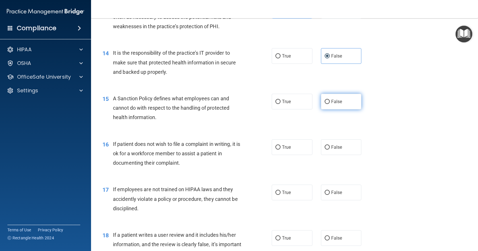
click at [337, 109] on label "False" at bounding box center [341, 102] width 41 height 16
click at [330, 104] on input "False" at bounding box center [327, 102] width 5 height 4
radio input "true"
drag, startPoint x: 291, startPoint y: 162, endPoint x: 335, endPoint y: 200, distance: 58.6
click at [291, 155] on label "True" at bounding box center [292, 147] width 41 height 16
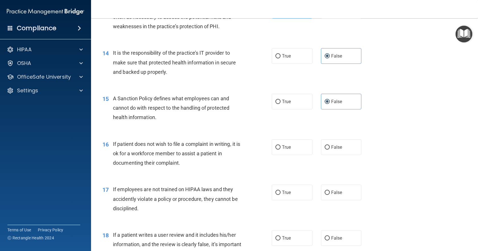
click at [281, 149] on input "True" at bounding box center [278, 147] width 5 height 4
radio input "true"
drag, startPoint x: 337, startPoint y: 209, endPoint x: 344, endPoint y: 210, distance: 6.6
click at [337, 195] on span "False" at bounding box center [336, 192] width 11 height 5
click at [330, 195] on input "False" at bounding box center [327, 192] width 5 height 4
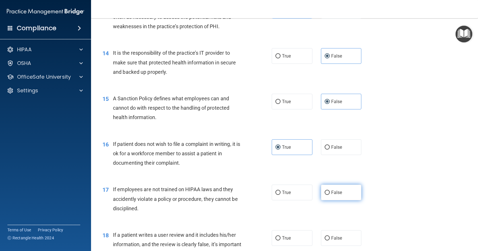
radio input "true"
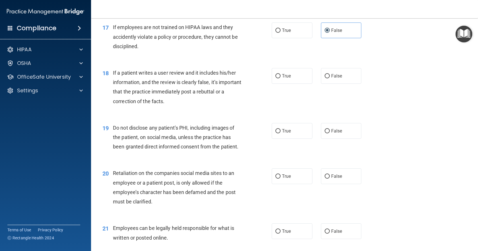
scroll to position [858, 0]
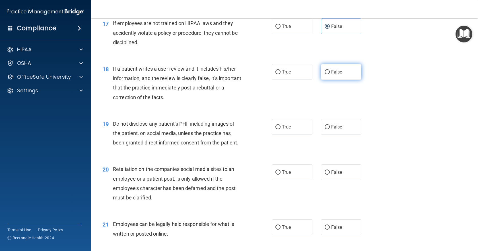
click at [333, 75] on span "False" at bounding box center [336, 71] width 11 height 5
click at [330, 74] on input "False" at bounding box center [327, 72] width 5 height 4
radio input "true"
click at [294, 157] on div "19 Do not disclose any patient’s PHI, including images of the patient, on socia…" at bounding box center [284, 135] width 373 height 46
drag, startPoint x: 297, startPoint y: 148, endPoint x: 344, endPoint y: 186, distance: 60.7
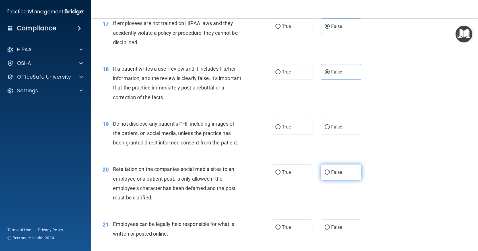
click at [297, 135] on label "True" at bounding box center [292, 127] width 41 height 16
click at [281, 129] on input "True" at bounding box center [278, 127] width 5 height 4
radio input "true"
click at [346, 180] on label "False" at bounding box center [341, 172] width 41 height 16
click at [330, 175] on input "False" at bounding box center [327, 172] width 5 height 4
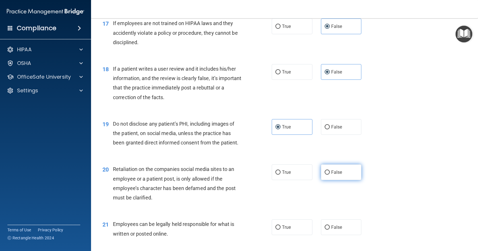
radio input "true"
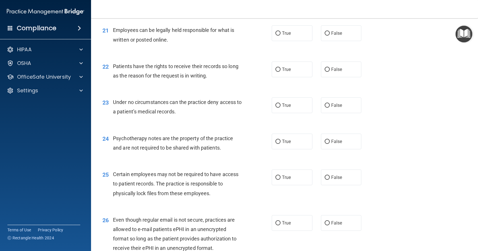
scroll to position [1054, 0]
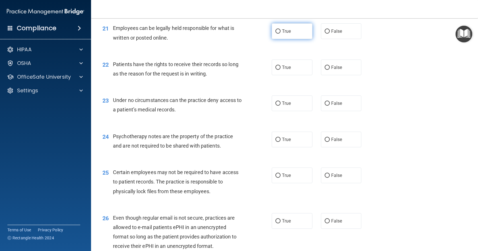
click at [288, 39] on label "True" at bounding box center [292, 31] width 41 height 16
click at [281, 34] on input "True" at bounding box center [278, 31] width 5 height 4
radio input "true"
click at [336, 70] on span "False" at bounding box center [336, 67] width 11 height 5
click at [330, 70] on input "False" at bounding box center [327, 67] width 5 height 4
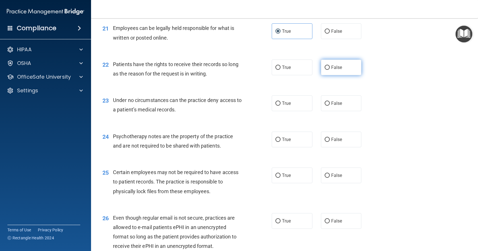
radio input "true"
click at [338, 112] on div "23 Under no circumstances can the practice deny access to a patient’s medical r…" at bounding box center [284, 106] width 373 height 36
click at [338, 111] on label "False" at bounding box center [341, 103] width 41 height 16
click at [330, 106] on input "False" at bounding box center [327, 103] width 5 height 4
radio input "true"
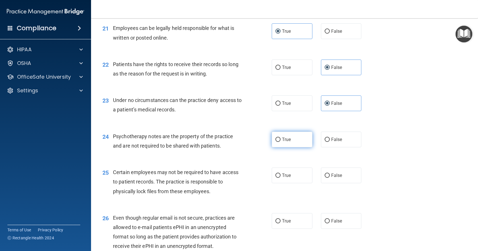
click at [309, 147] on label "True" at bounding box center [292, 140] width 41 height 16
click at [281, 142] on input "True" at bounding box center [278, 140] width 5 height 4
radio input "true"
click at [298, 183] on label "True" at bounding box center [292, 175] width 41 height 16
click at [281, 178] on input "True" at bounding box center [278, 175] width 5 height 4
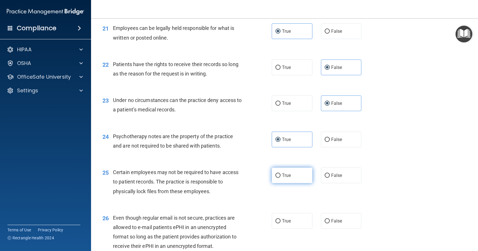
radio input "true"
click at [291, 229] on label "True" at bounding box center [292, 221] width 41 height 16
click at [281, 223] on input "True" at bounding box center [278, 221] width 5 height 4
radio input "true"
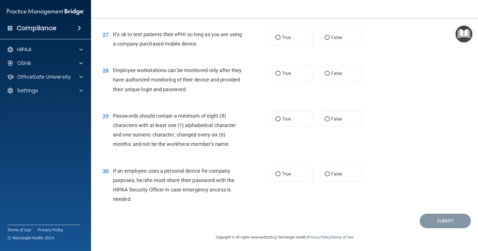
scroll to position [1309, 0]
click at [328, 41] on label "False" at bounding box center [341, 38] width 41 height 16
click at [328, 40] on input "False" at bounding box center [327, 38] width 5 height 4
radio input "true"
click at [331, 74] on span "False" at bounding box center [336, 73] width 11 height 5
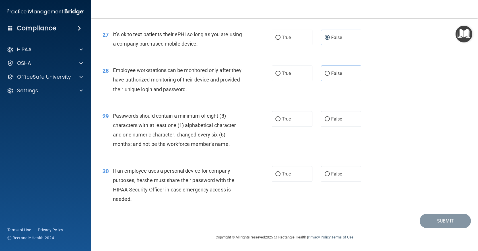
click at [293, 139] on div "29 Passwords should contain a minimum of eight (8) characters with at least one…" at bounding box center [284, 131] width 373 height 55
click at [294, 131] on div "29 Passwords should contain a minimum of eight (8) characters with at least one…" at bounding box center [284, 131] width 373 height 55
drag, startPoint x: 325, startPoint y: 81, endPoint x: 323, endPoint y: 87, distance: 6.0
click at [325, 81] on label "False" at bounding box center [341, 73] width 41 height 16
click at [325, 76] on input "False" at bounding box center [327, 73] width 5 height 4
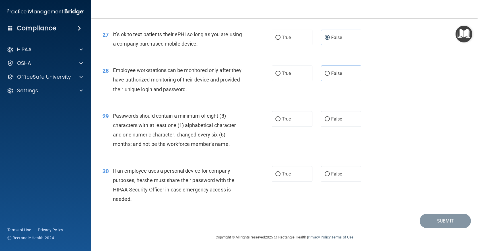
radio input "true"
click at [302, 117] on label "True" at bounding box center [292, 119] width 41 height 16
click at [281, 117] on input "True" at bounding box center [278, 119] width 5 height 4
radio input "true"
click at [326, 175] on input "False" at bounding box center [327, 174] width 5 height 4
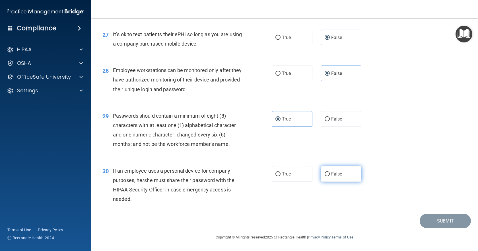
radio input "true"
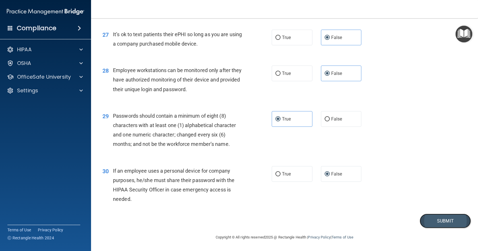
click at [442, 221] on button "Submit" at bounding box center [445, 221] width 51 height 15
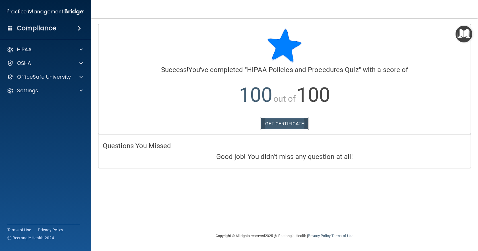
click at [271, 119] on link "GET CERTIFICATE" at bounding box center [285, 123] width 49 height 13
click at [79, 75] on div at bounding box center [80, 76] width 14 height 7
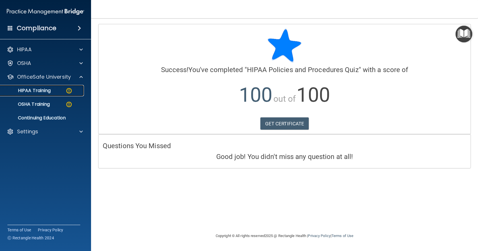
click at [51, 92] on p "HIPAA Training" at bounding box center [27, 91] width 47 height 6
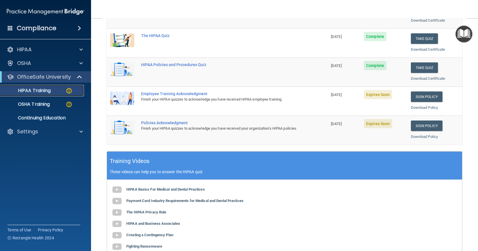
scroll to position [113, 0]
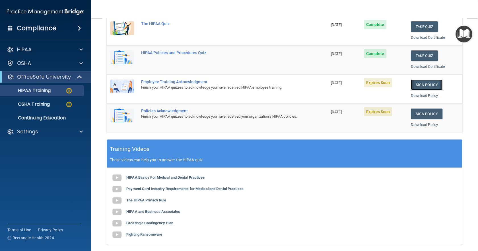
click at [421, 84] on link "Sign Policy" at bounding box center [427, 84] width 32 height 11
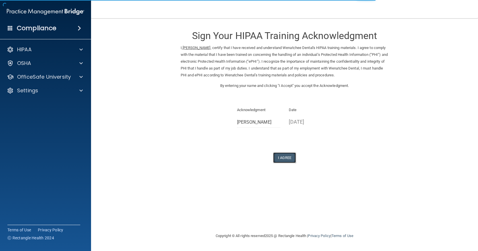
click at [289, 158] on button "I Agree" at bounding box center [284, 157] width 23 height 11
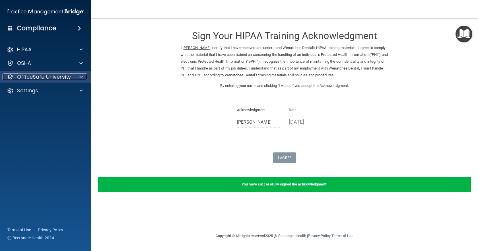
click at [65, 75] on p "OfficeSafe University" at bounding box center [44, 76] width 54 height 7
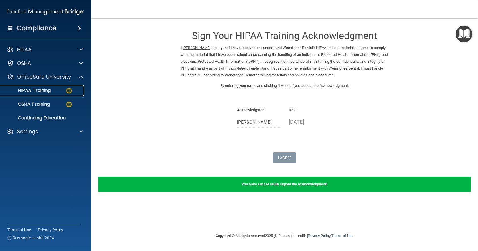
click at [66, 88] on img at bounding box center [68, 90] width 7 height 7
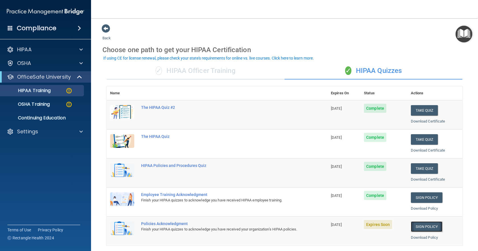
click at [423, 228] on link "Sign Policy" at bounding box center [427, 226] width 32 height 11
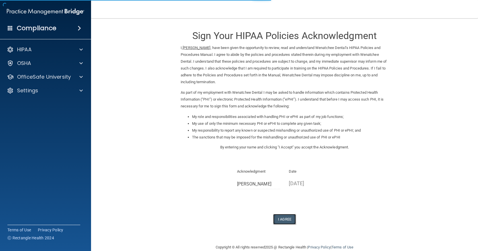
click at [289, 214] on button "I Agree" at bounding box center [284, 219] width 23 height 11
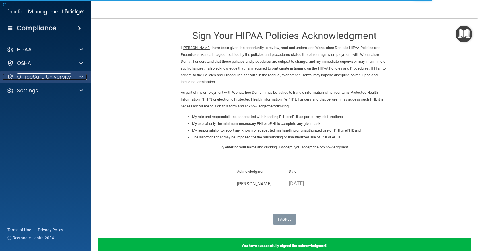
click at [78, 75] on div at bounding box center [80, 76] width 14 height 7
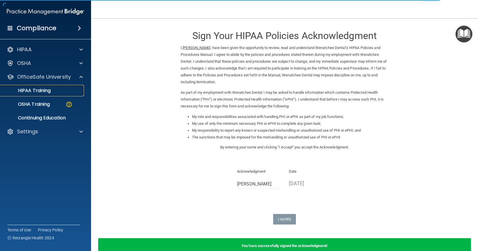
click at [73, 89] on div "HIPAA Training" at bounding box center [43, 91] width 78 height 6
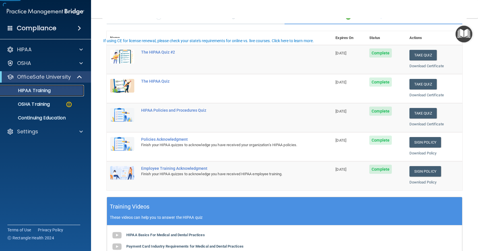
scroll to position [62, 0]
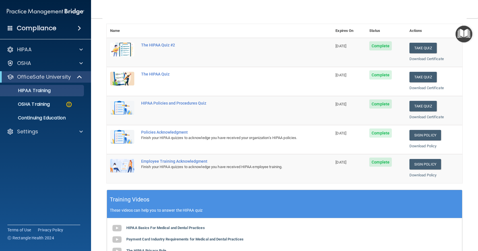
drag, startPoint x: 474, startPoint y: 96, endPoint x: 474, endPoint y: 144, distance: 47.6
click at [474, 144] on main "Back Choose one path to get your HIPAA Certification ✓ HIPAA Officer Training ✓…" at bounding box center [284, 134] width 387 height 233
click at [41, 106] on p "OSHA Training" at bounding box center [27, 104] width 46 height 6
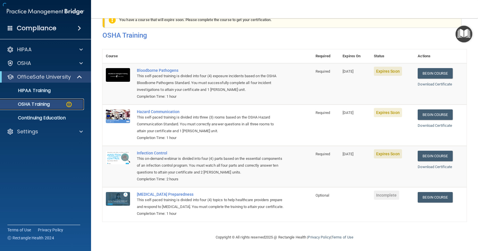
scroll to position [25, 0]
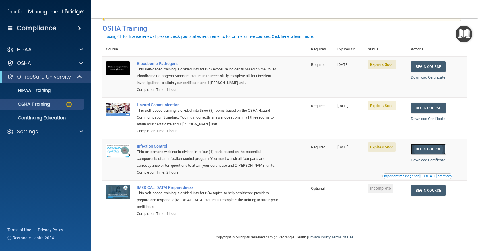
click at [432, 146] on link "Begin Course" at bounding box center [428, 149] width 35 height 11
click at [77, 103] on div "OSHA Training" at bounding box center [43, 104] width 78 height 6
click at [66, 94] on link "HIPAA Training" at bounding box center [39, 90] width 90 height 11
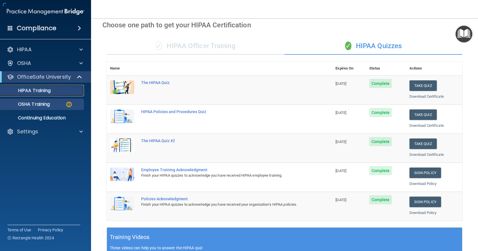
scroll to position [178, 0]
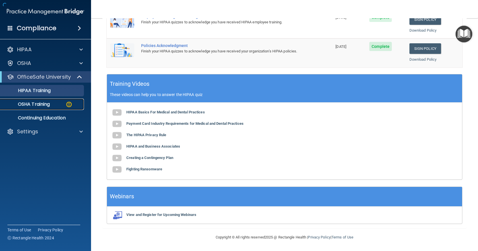
click at [65, 101] on link "OSHA Training" at bounding box center [39, 104] width 90 height 11
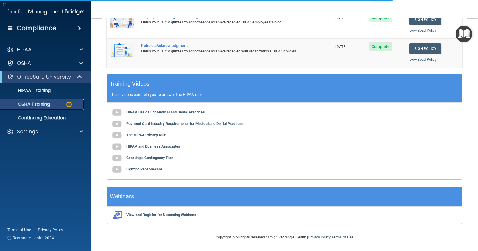
scroll to position [25, 0]
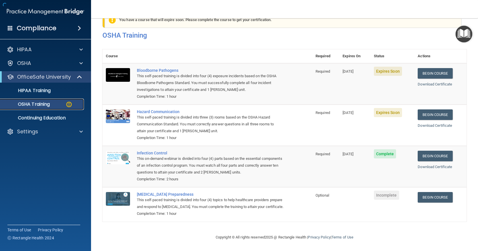
click at [64, 104] on div "OSHA Training" at bounding box center [43, 104] width 78 height 6
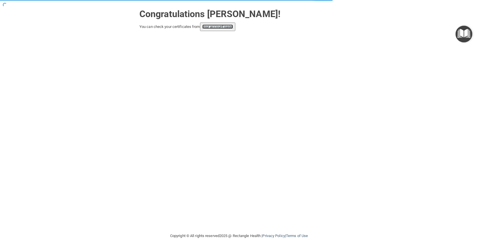
click at [226, 25] on link "your account page!" at bounding box center [217, 26] width 31 height 4
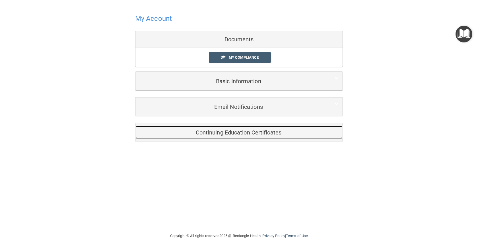
click at [222, 135] on h5 "Continuing Education Certificates" at bounding box center [230, 132] width 181 height 6
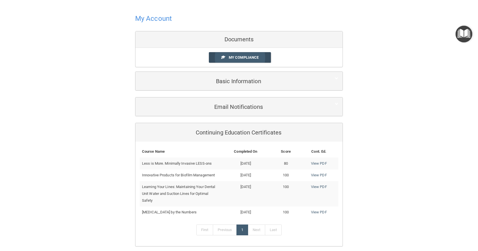
click at [242, 54] on link "My Compliance" at bounding box center [240, 57] width 62 height 11
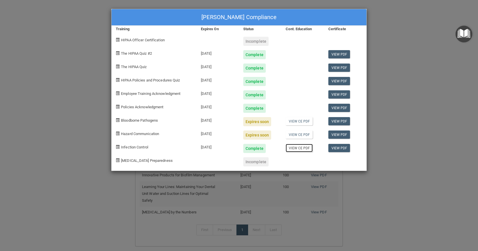
click at [308, 149] on link "View CE PDF" at bounding box center [299, 148] width 27 height 8
click at [344, 147] on link "View PDF" at bounding box center [340, 148] width 22 height 8
